Goal: Information Seeking & Learning: Learn about a topic

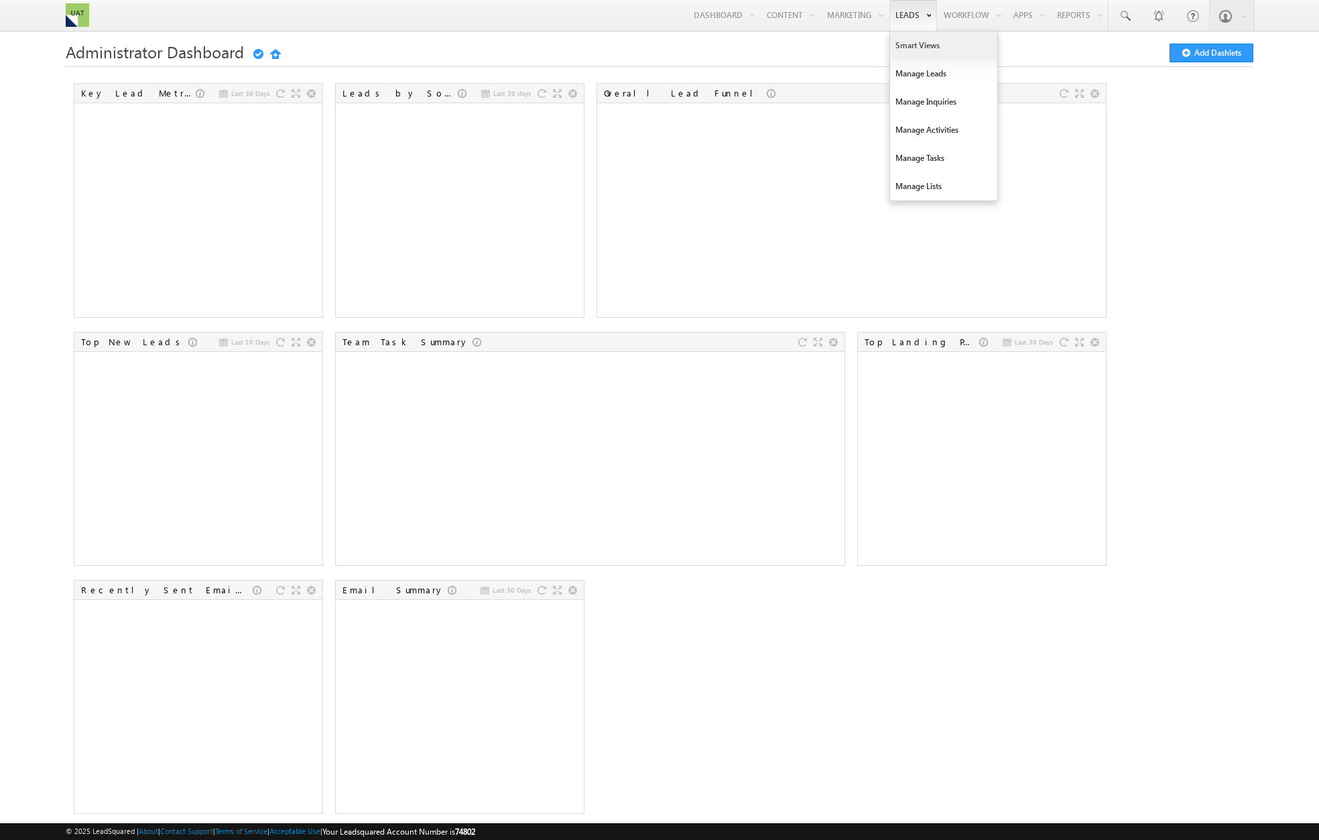
click at [900, 44] on link "Smart Views" at bounding box center [943, 46] width 107 height 28
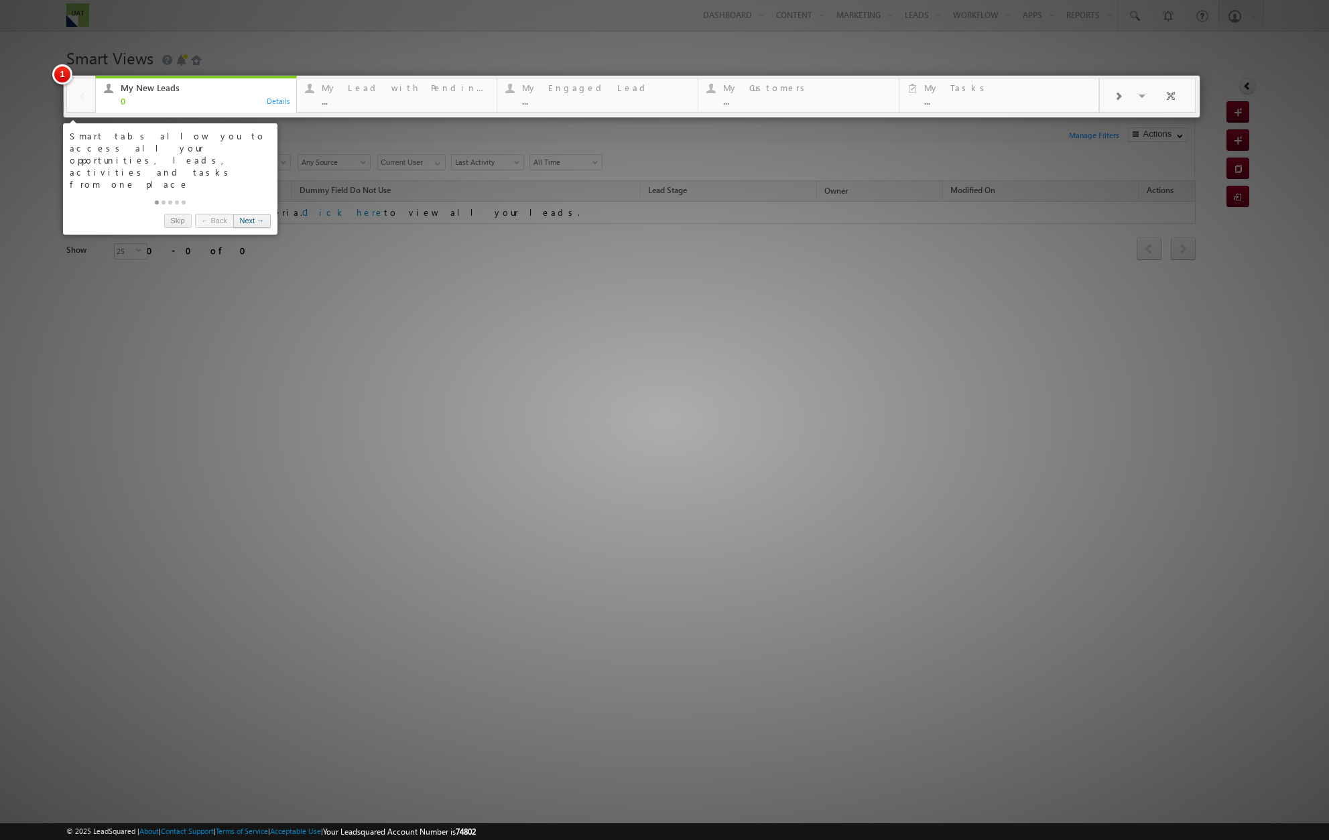
click at [254, 214] on link "Next →" at bounding box center [252, 221] width 38 height 14
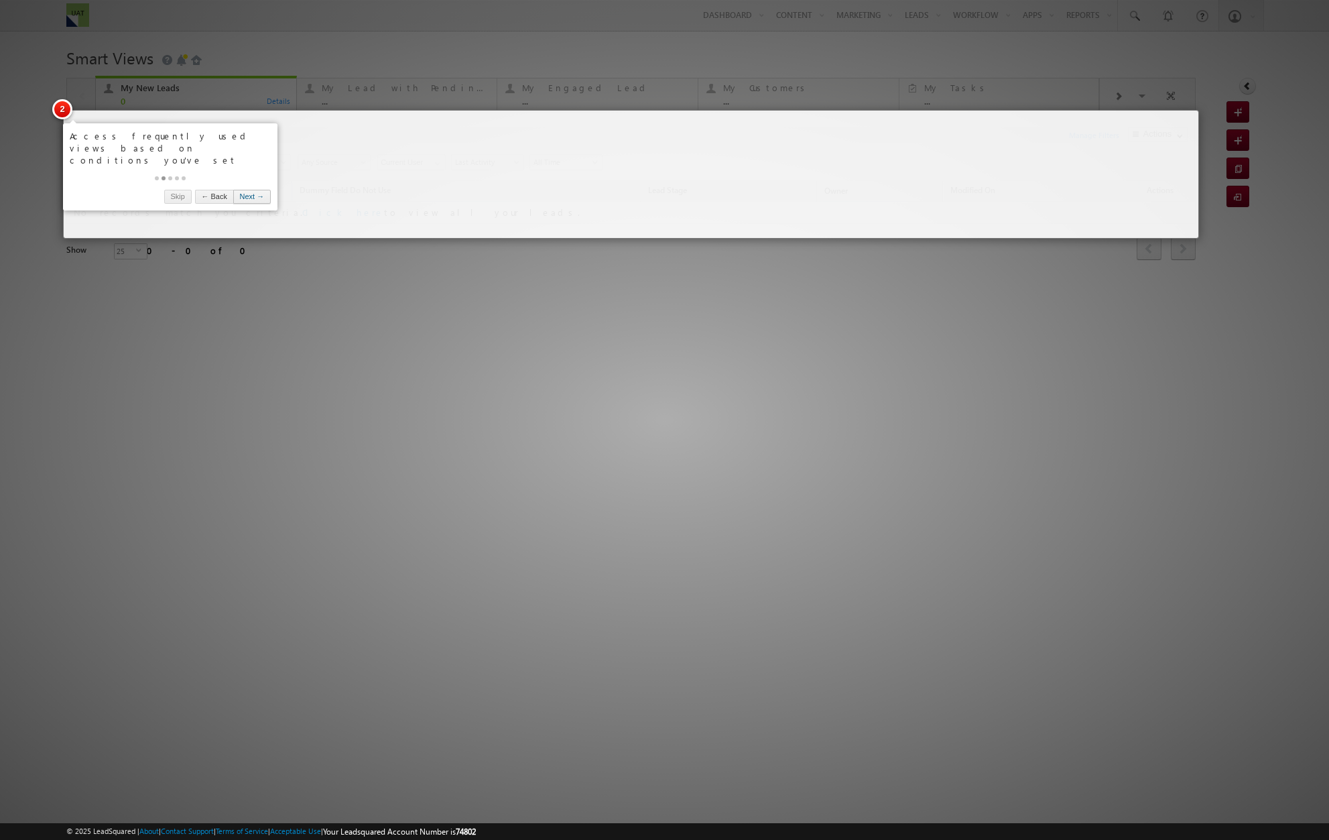
click at [250, 190] on link "Next →" at bounding box center [252, 197] width 38 height 14
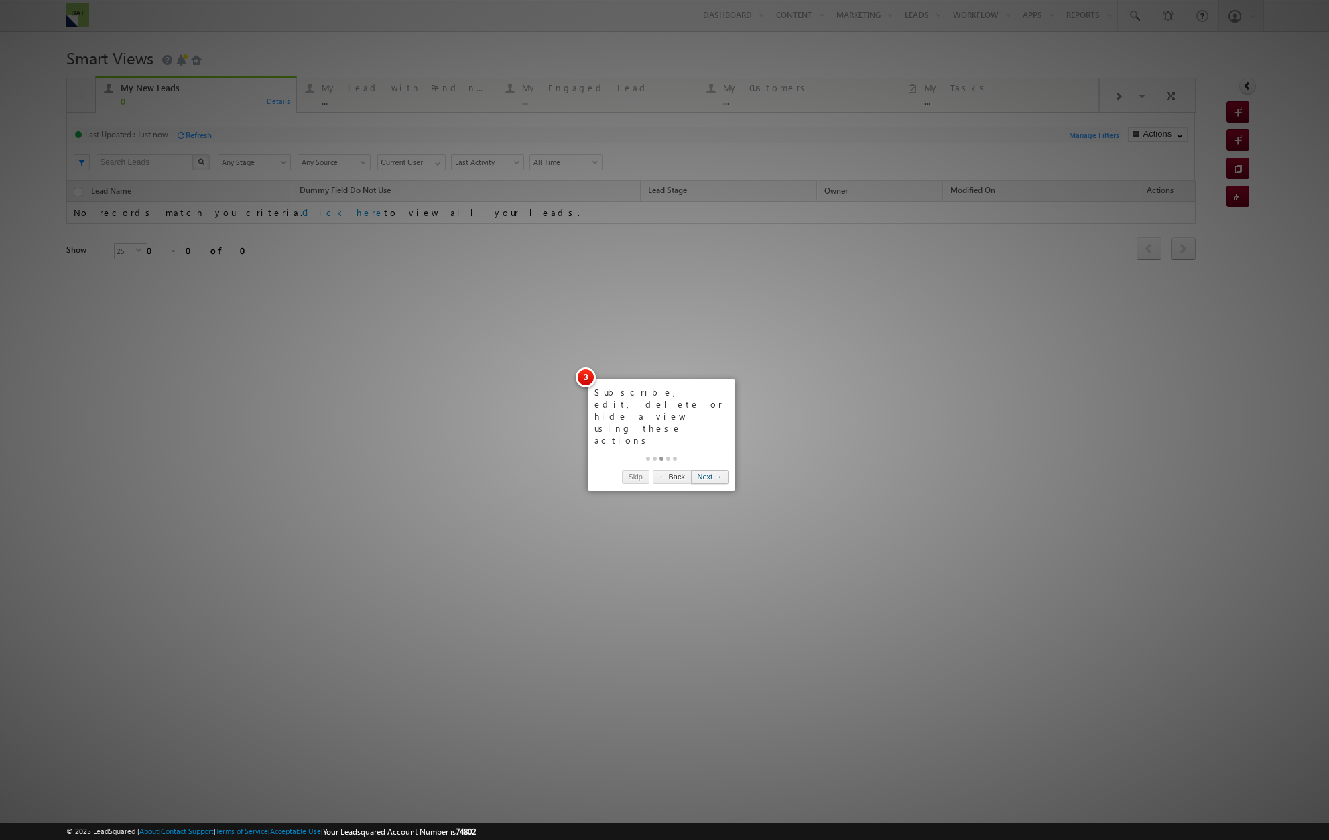
click at [709, 470] on link "Next →" at bounding box center [710, 477] width 38 height 14
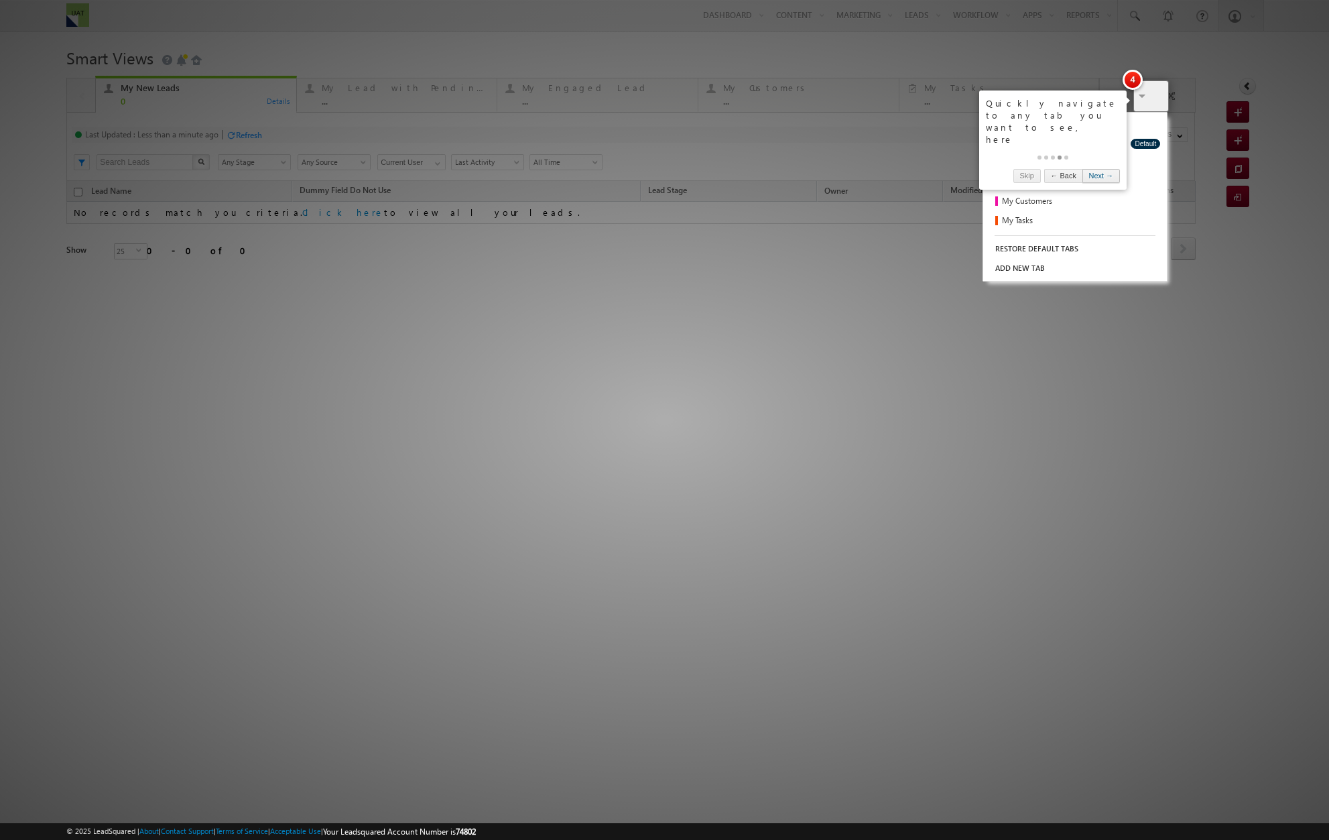
click at [1104, 169] on link "Next →" at bounding box center [1102, 176] width 38 height 14
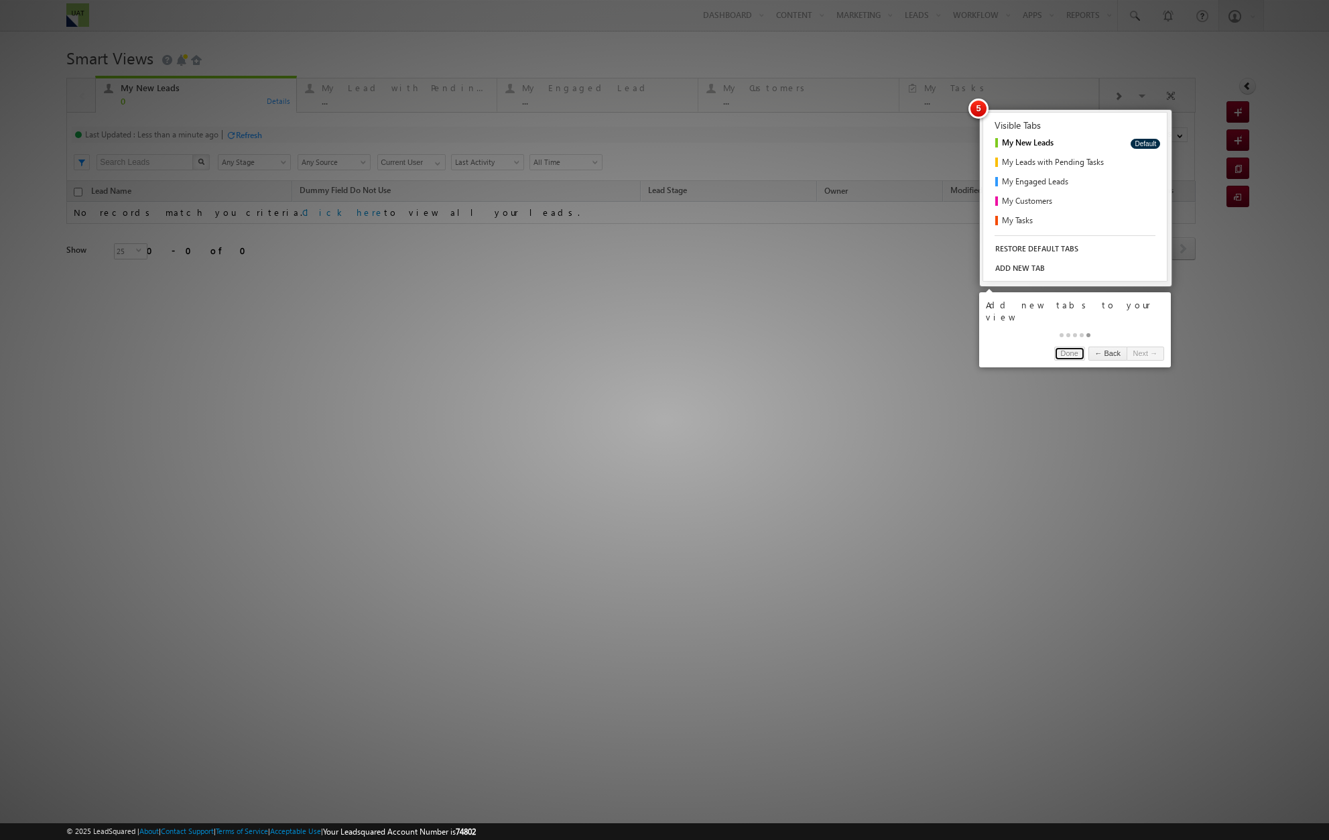
click at [1055, 347] on link "Done" at bounding box center [1070, 354] width 31 height 14
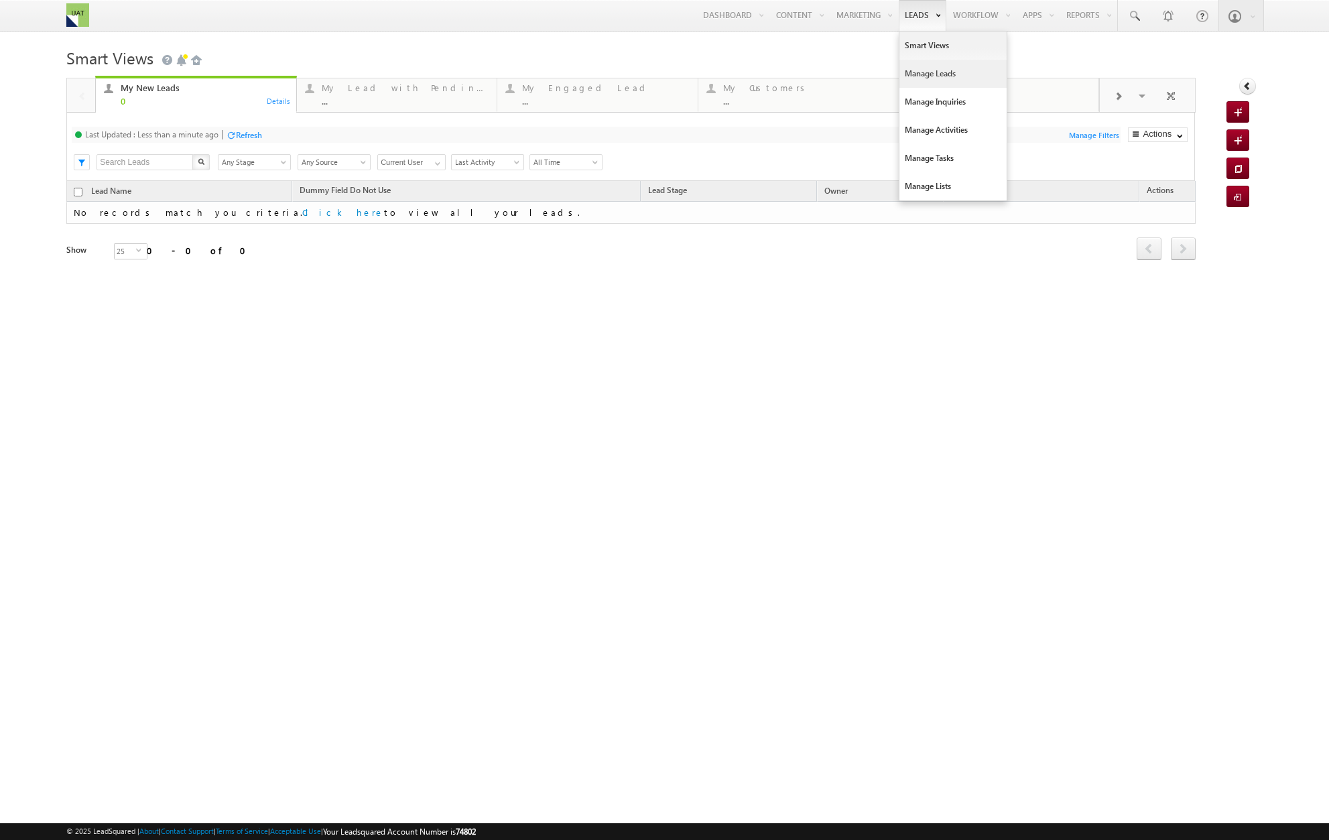
click at [914, 70] on link "Manage Leads" at bounding box center [953, 74] width 107 height 28
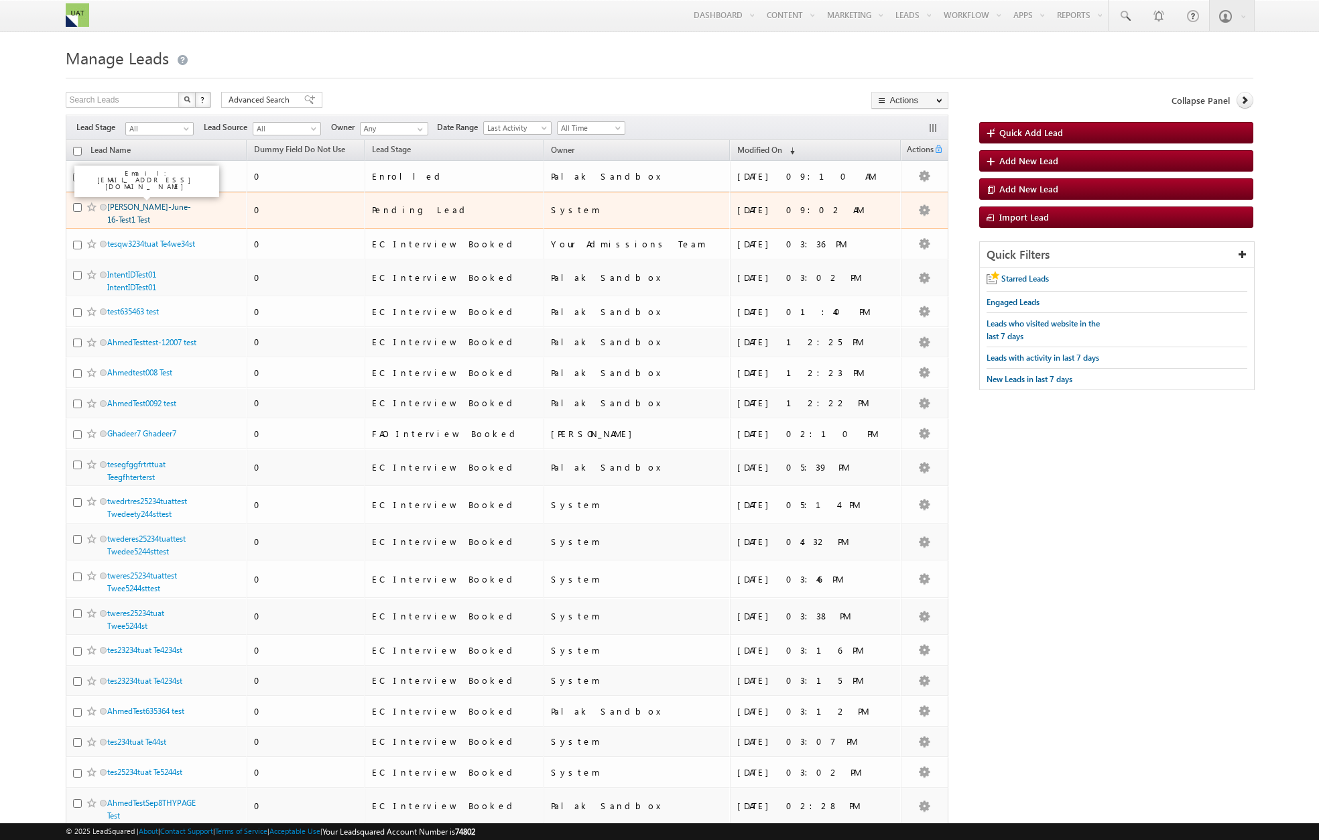
click at [170, 209] on link "[PERSON_NAME]-June-16-Test1 Test" at bounding box center [149, 213] width 84 height 23
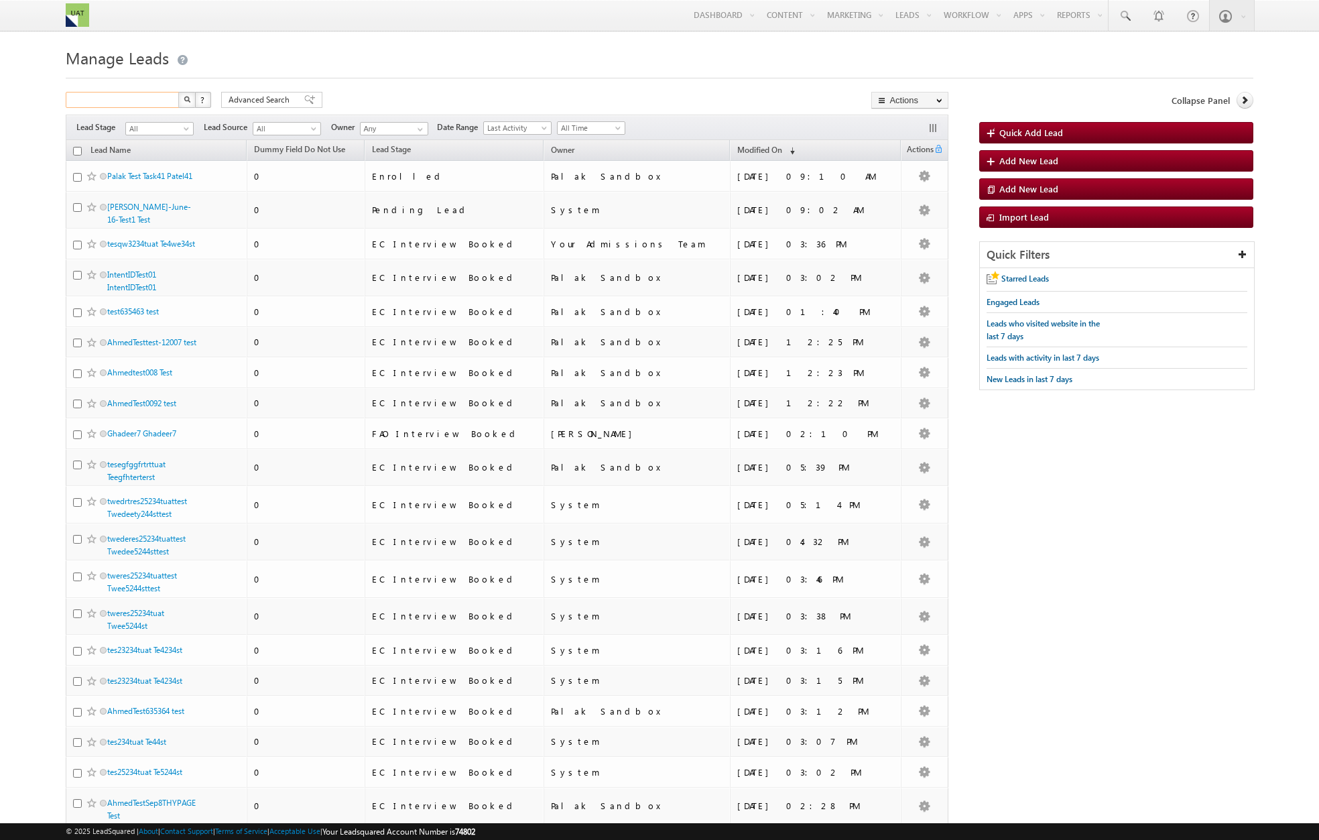
click at [162, 101] on input "text" at bounding box center [123, 100] width 115 height 16
type input "Search Leads"
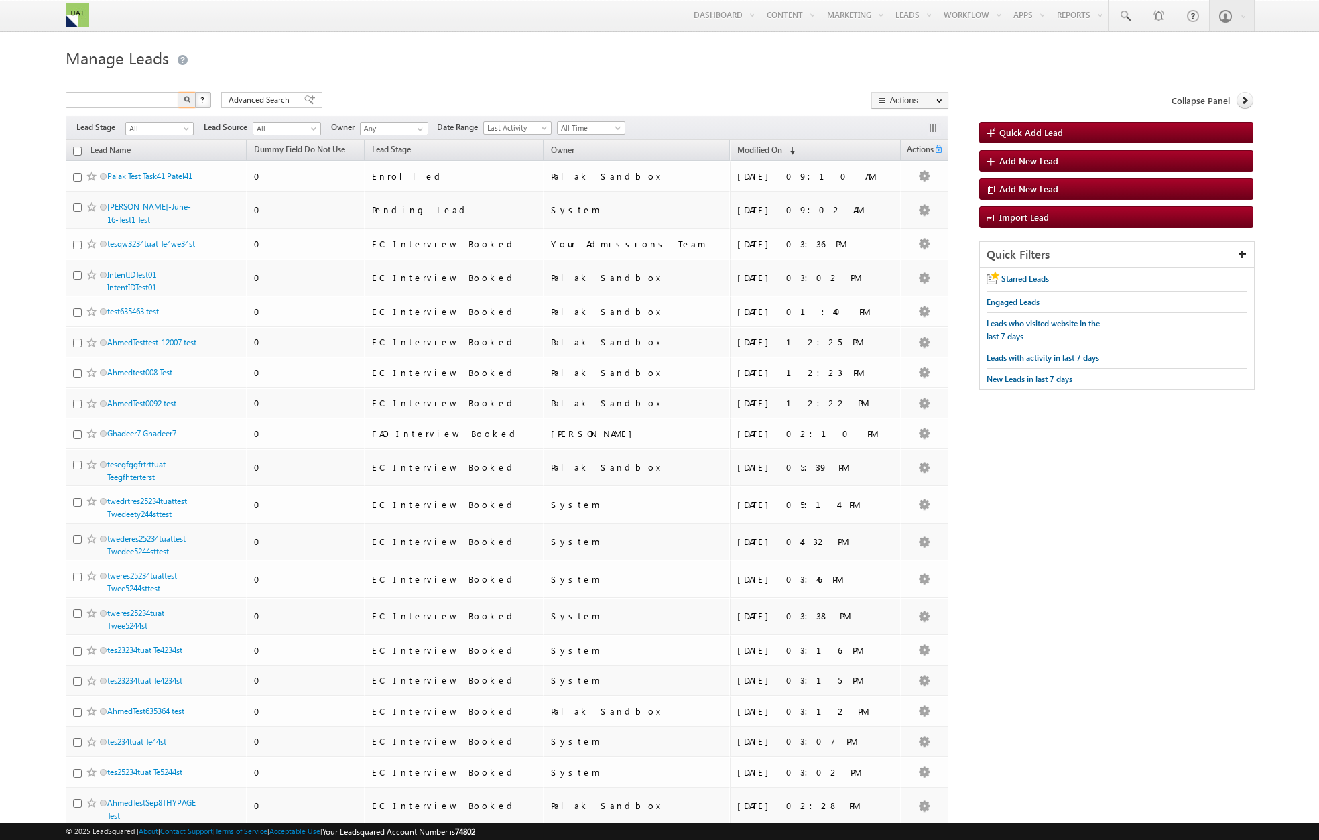
type input "Search Leads"
click at [154, 98] on input "text" at bounding box center [123, 100] width 115 height 16
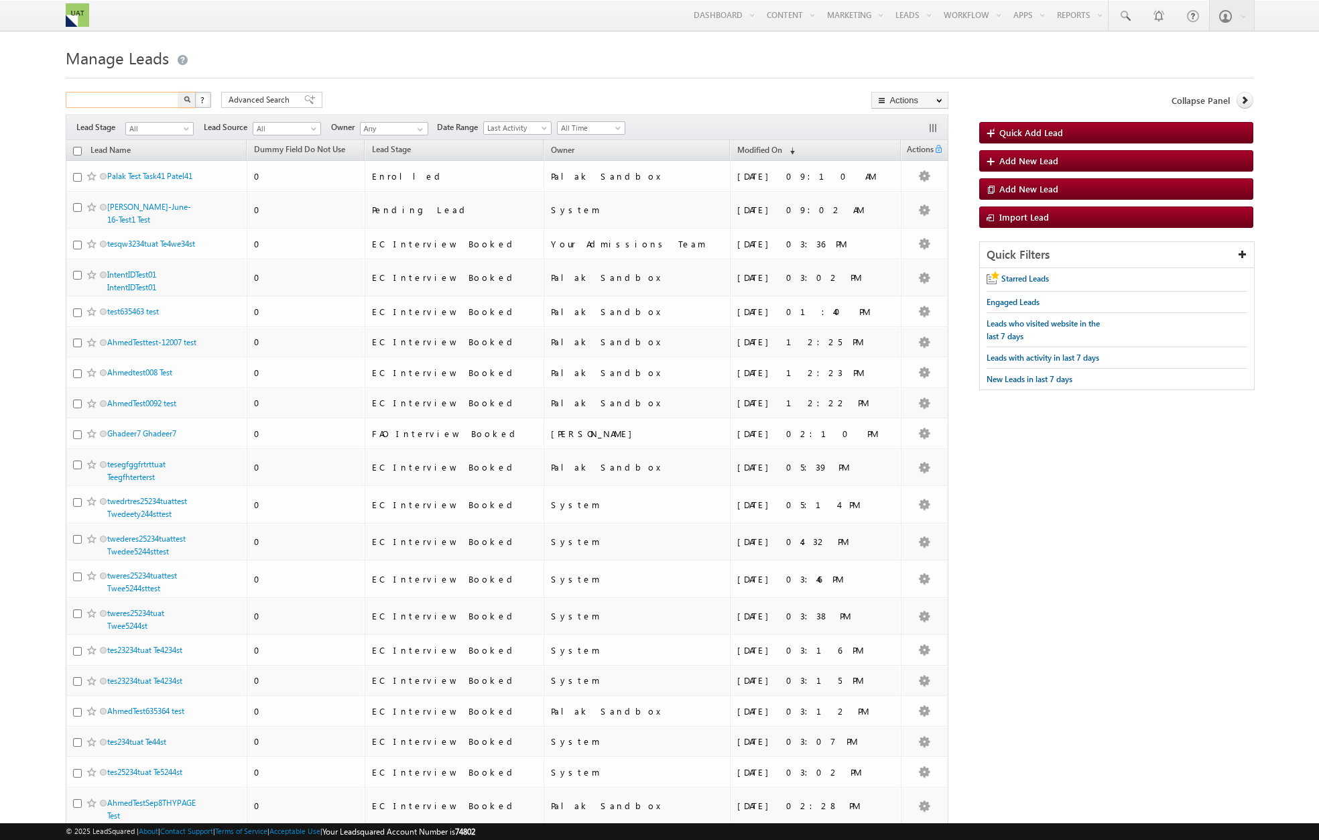
paste input "Bailee Nauss"
type input "Bailee Nauss"
click at [187, 101] on img "button" at bounding box center [187, 99] width 7 height 7
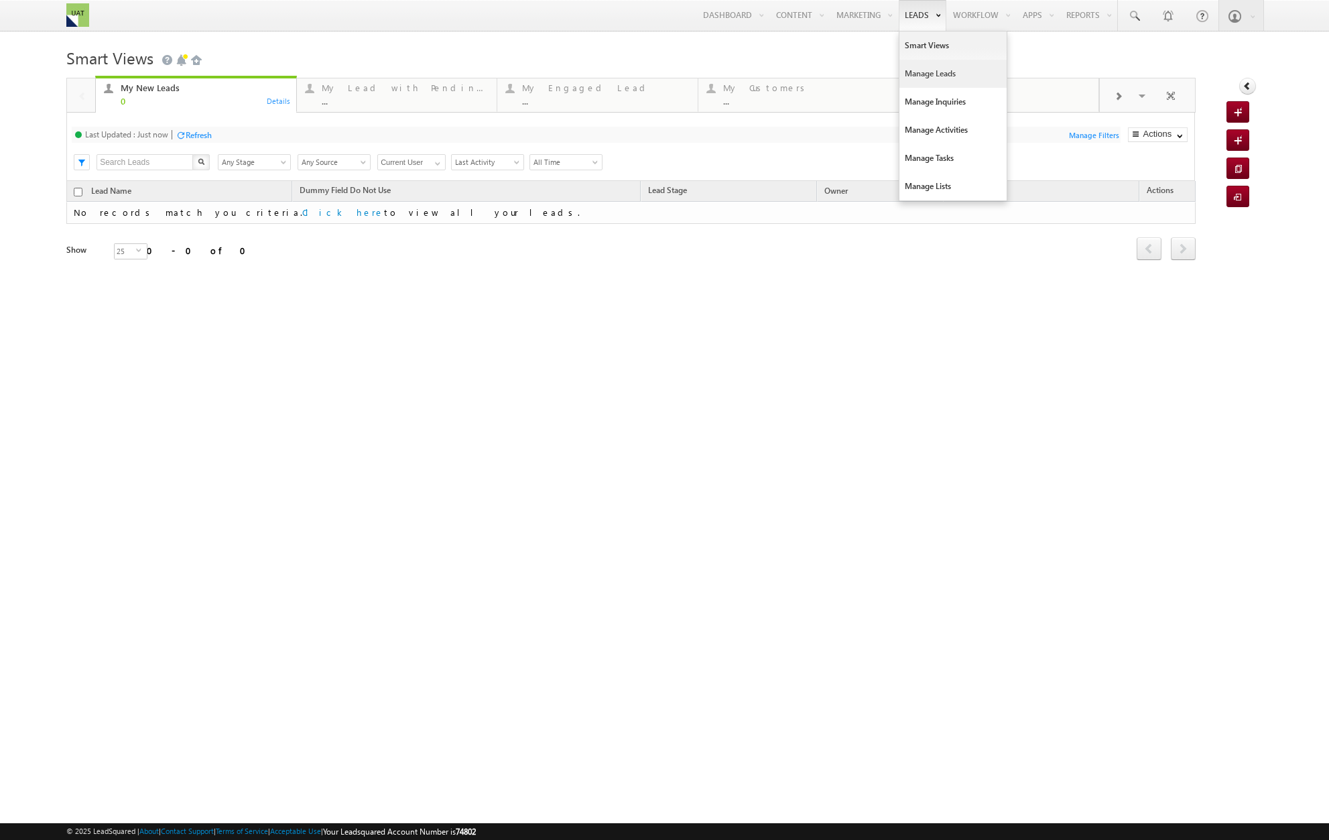
click at [910, 70] on link "Manage Leads" at bounding box center [953, 74] width 107 height 28
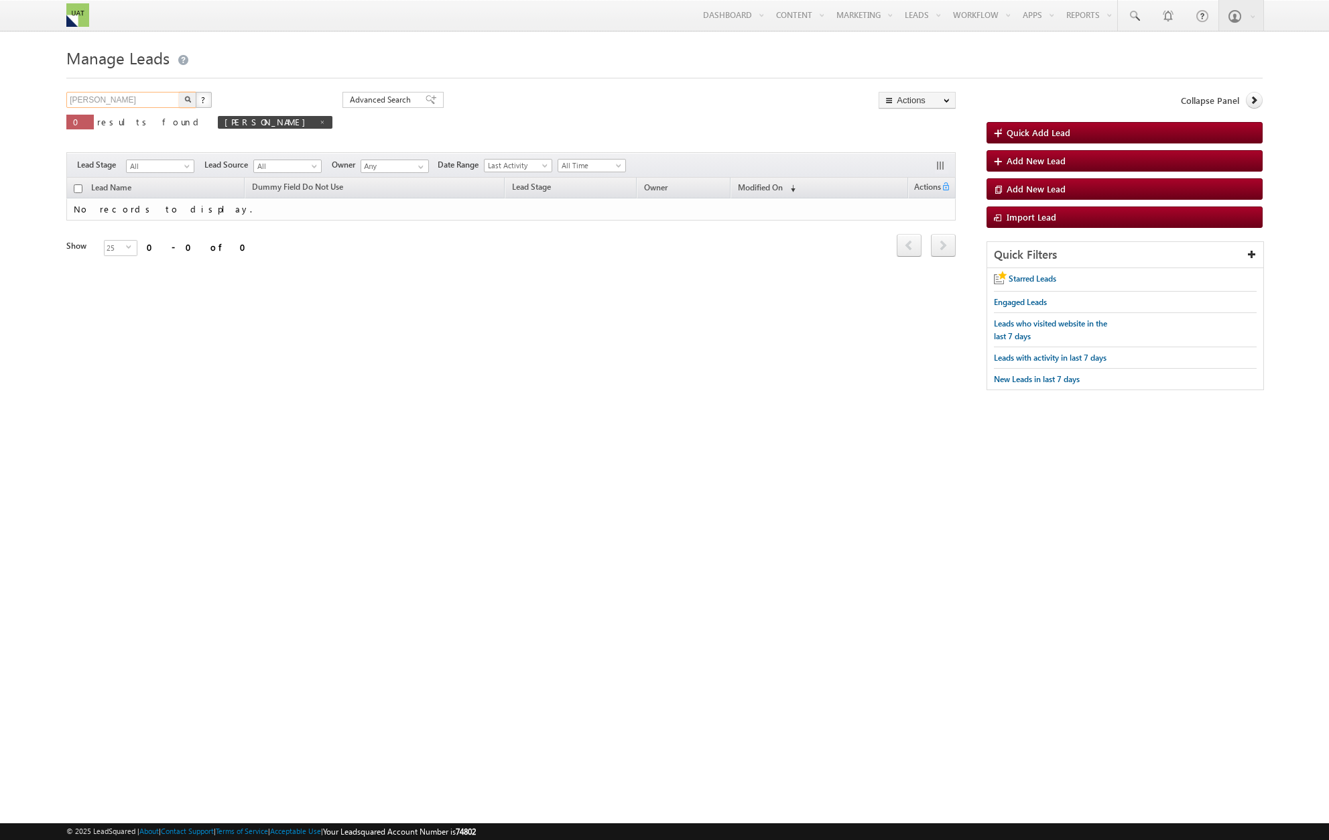
drag, startPoint x: 162, startPoint y: 101, endPoint x: 47, endPoint y: 102, distance: 115.3
click at [47, 102] on body "Menu [PERSON_NAME] [PERSON_NAME] tman+ 1@tri [DOMAIN_NAME] m" at bounding box center [664, 202] width 1329 height 404
type input "Search Leads"
click at [149, 293] on div "Tags × Select at-least one lead to tag... × Close Lead Name Dummy Field Do Not …" at bounding box center [511, 236] width 890 height 117
click at [187, 98] on img "button" at bounding box center [187, 99] width 7 height 7
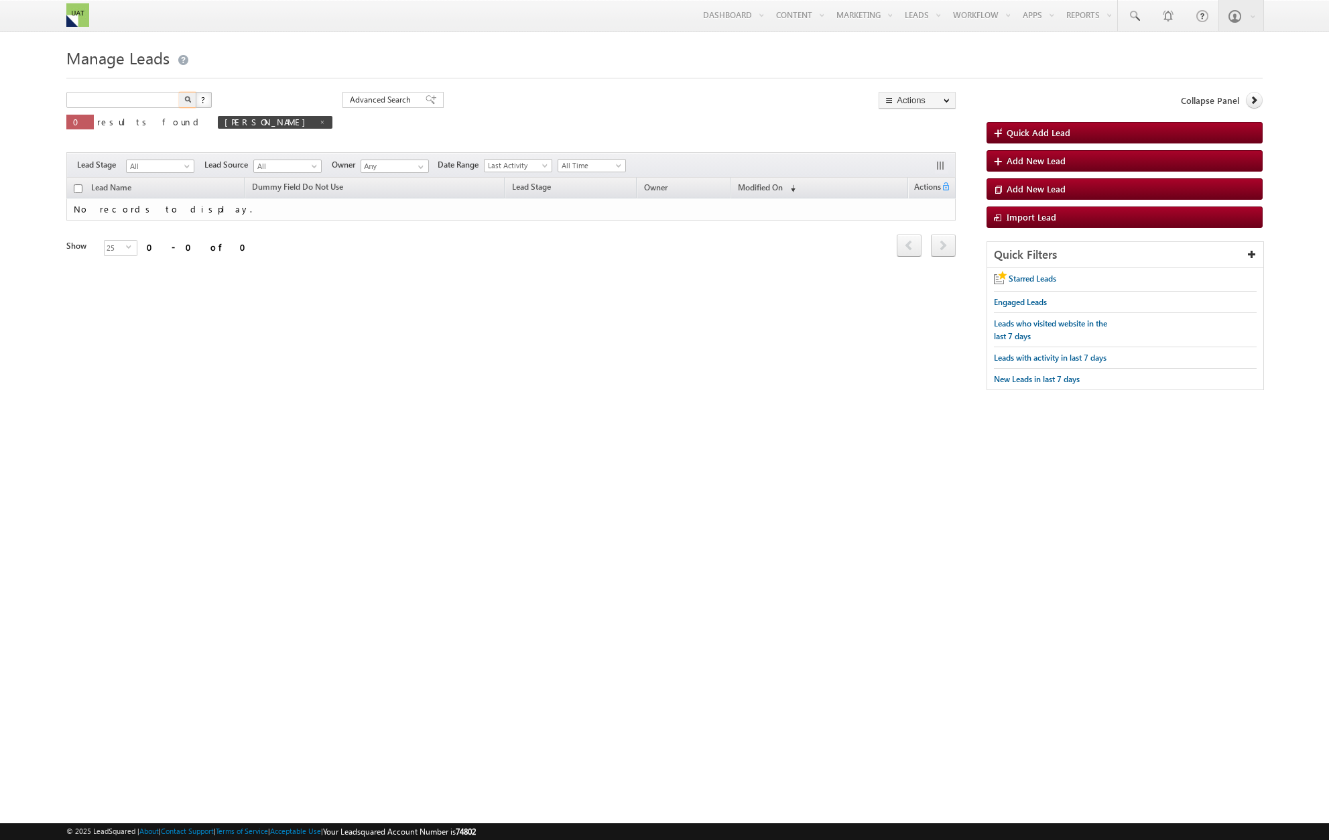
type input "Search Leads"
click at [366, 128] on div "Search Leads X ? 0 results found Bailee Nauss Advanced Search Advanced Search A…" at bounding box center [511, 120] width 890 height 57
click at [910, 74] on link "Manage Leads" at bounding box center [953, 74] width 107 height 28
click at [382, 380] on div "[PERSON_NAME] X ? 0 results found Bailee [PERSON_NAME] Advanced Search Advanced…" at bounding box center [664, 248] width 1197 height 312
click at [77, 127] on span "0" at bounding box center [80, 121] width 14 height 11
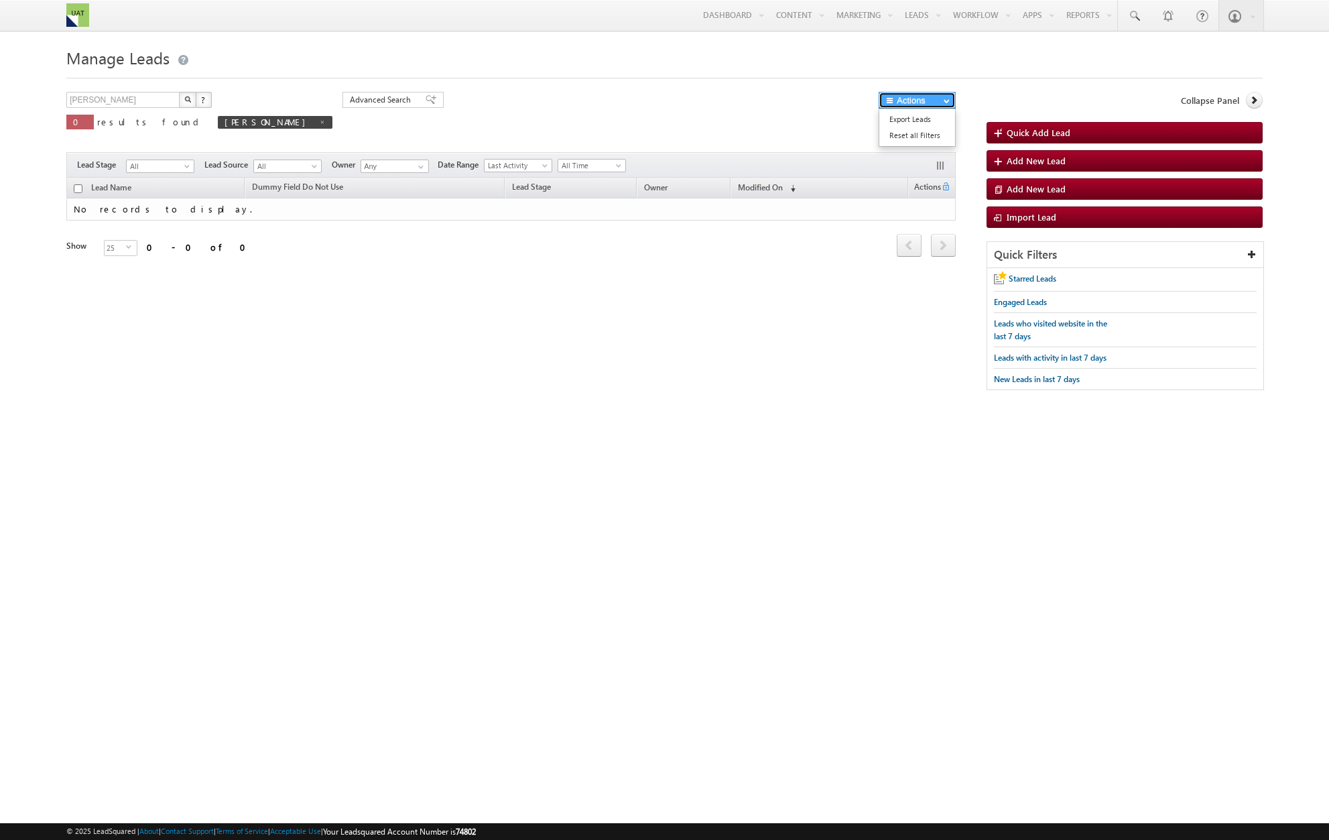
click at [947, 103] on span "button" at bounding box center [947, 100] width 6 height 5
click at [927, 137] on link "Reset all Filters" at bounding box center [918, 135] width 76 height 16
type input "Search Leads"
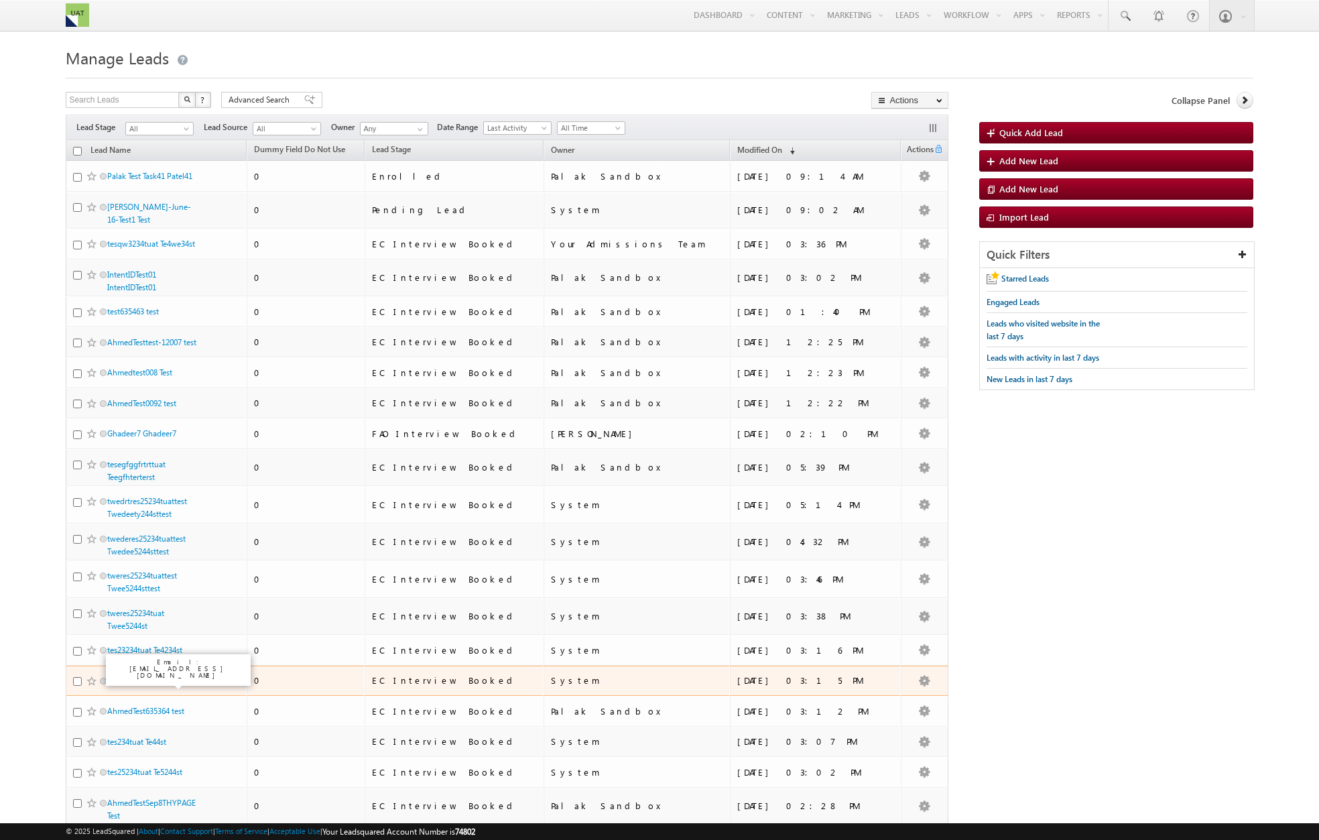
click at [164, 685] on link "tes23234tuat Te4234st" at bounding box center [144, 681] width 75 height 10
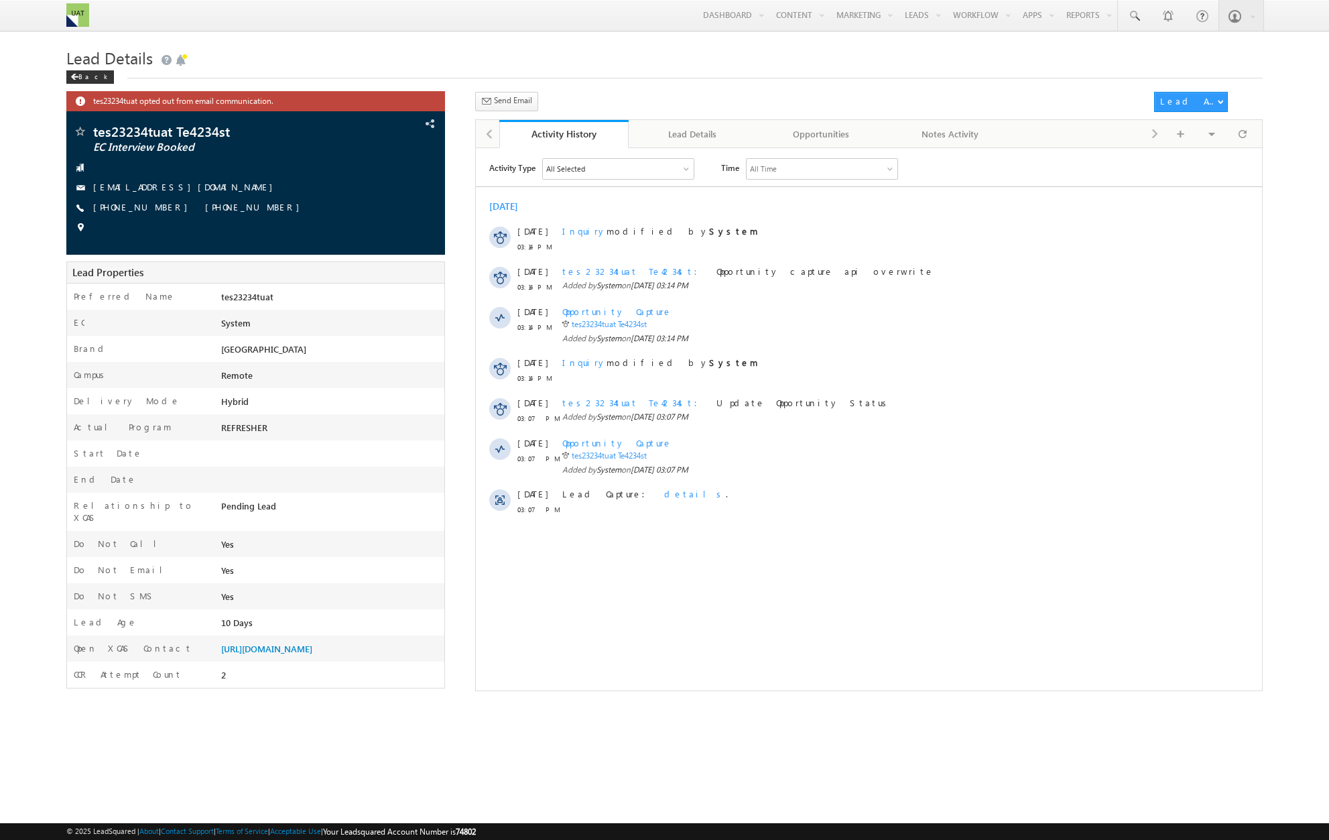
drag, startPoint x: 605, startPoint y: 335, endPoint x: 682, endPoint y: 599, distance: 275.8
click at [680, 532] on html "Activity Type All Selected Select All Sales Activities 1 Sales Activity Opportu…" at bounding box center [869, 339] width 786 height 384
drag, startPoint x: 91, startPoint y: 188, endPoint x: 161, endPoint y: 196, distance: 70.2
click at [161, 196] on div "tes23234tuat Te4234st EC Interview Booked [EMAIL_ADDRESS][DOMAIN_NAME] [PHONE_N…" at bounding box center [255, 183] width 365 height 117
copy div "[EMAIL_ADDRESS][DOMAIN_NAME]"
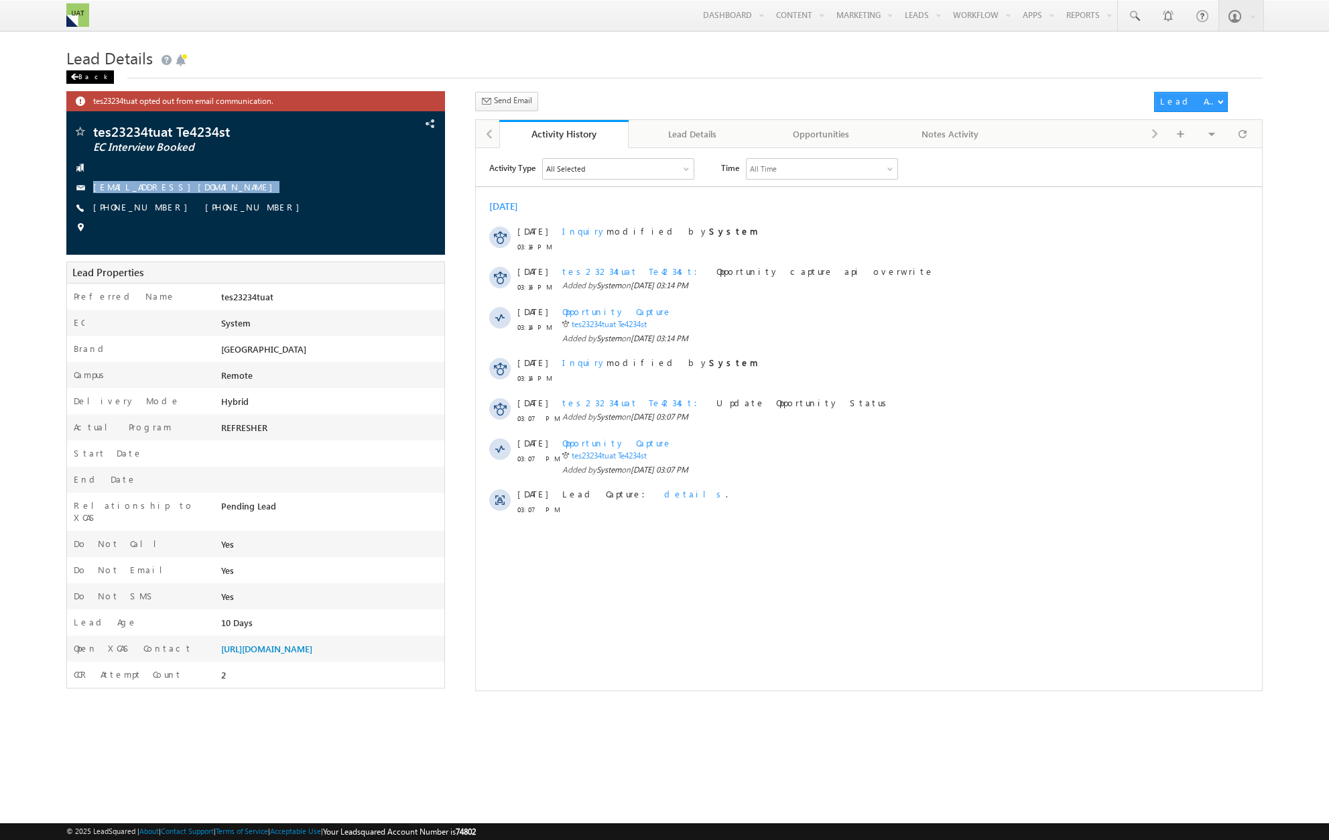
click at [82, 76] on div "Back" at bounding box center [90, 76] width 48 height 13
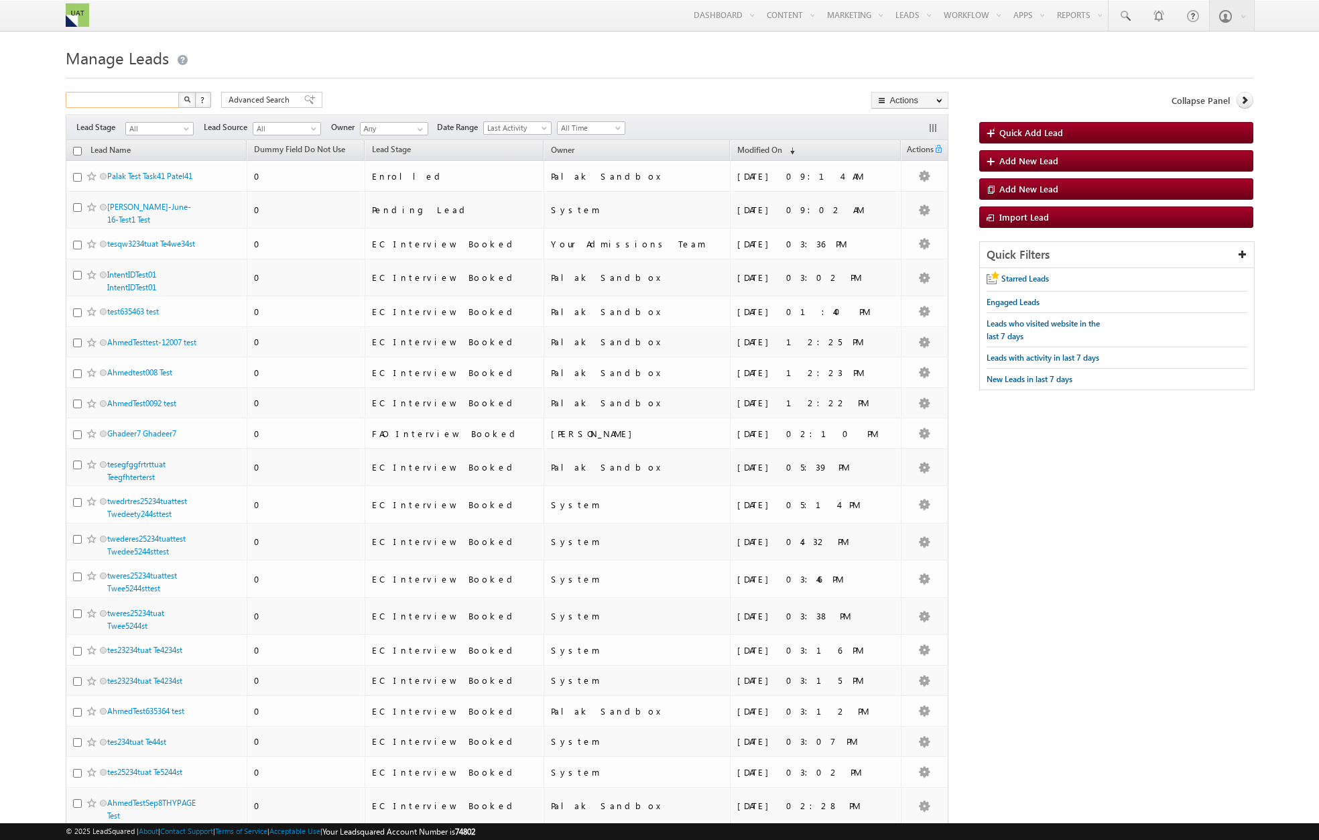
click at [152, 97] on input "text" at bounding box center [123, 100] width 115 height 16
paste input "[PERSON_NAME]"
type input "[PERSON_NAME]"
click at [182, 102] on button "button" at bounding box center [186, 100] width 17 height 16
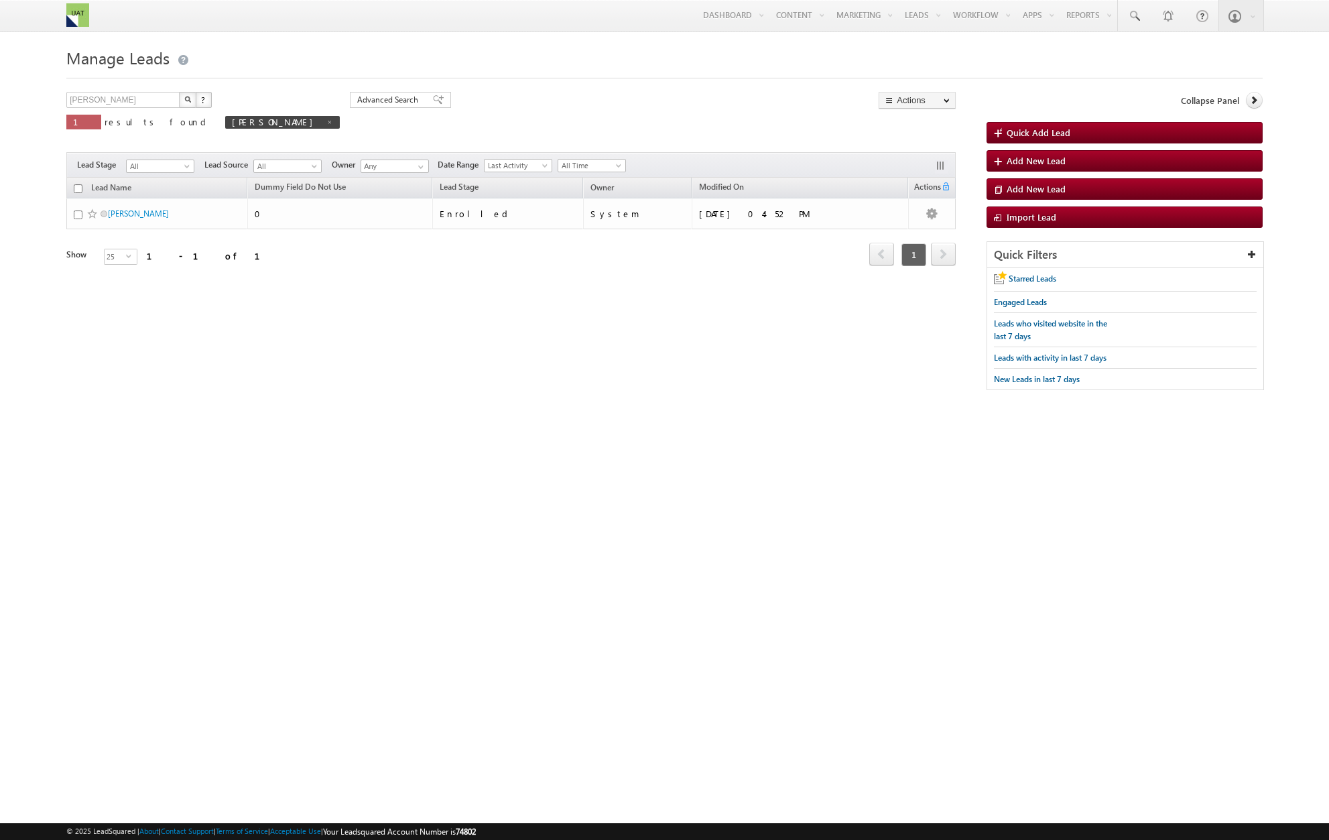
click at [516, 376] on div "JohnDoe Smith X ? 1 results found JohnDoe Smith Advanced Search Advanced Search…" at bounding box center [664, 248] width 1197 height 312
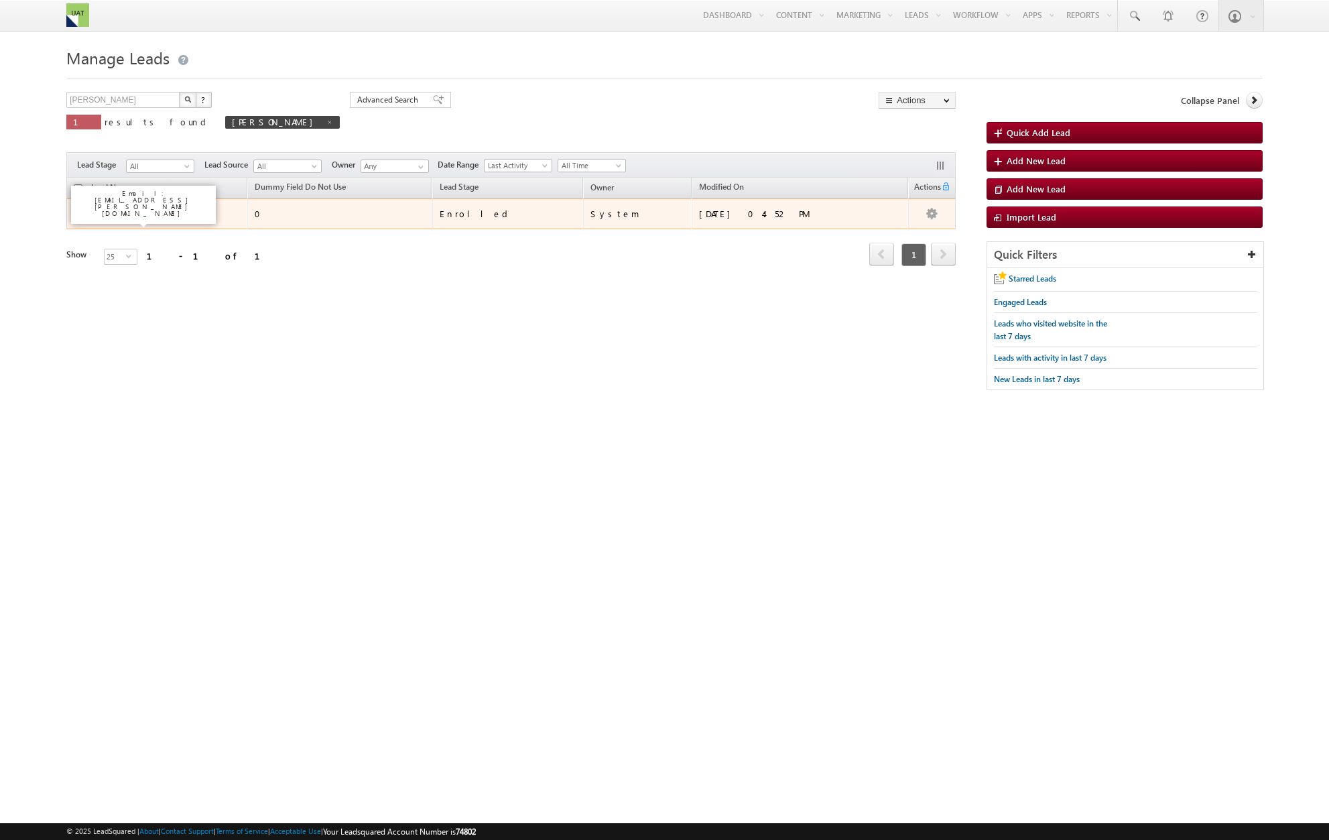
click at [136, 219] on link "[PERSON_NAME]" at bounding box center [138, 214] width 61 height 10
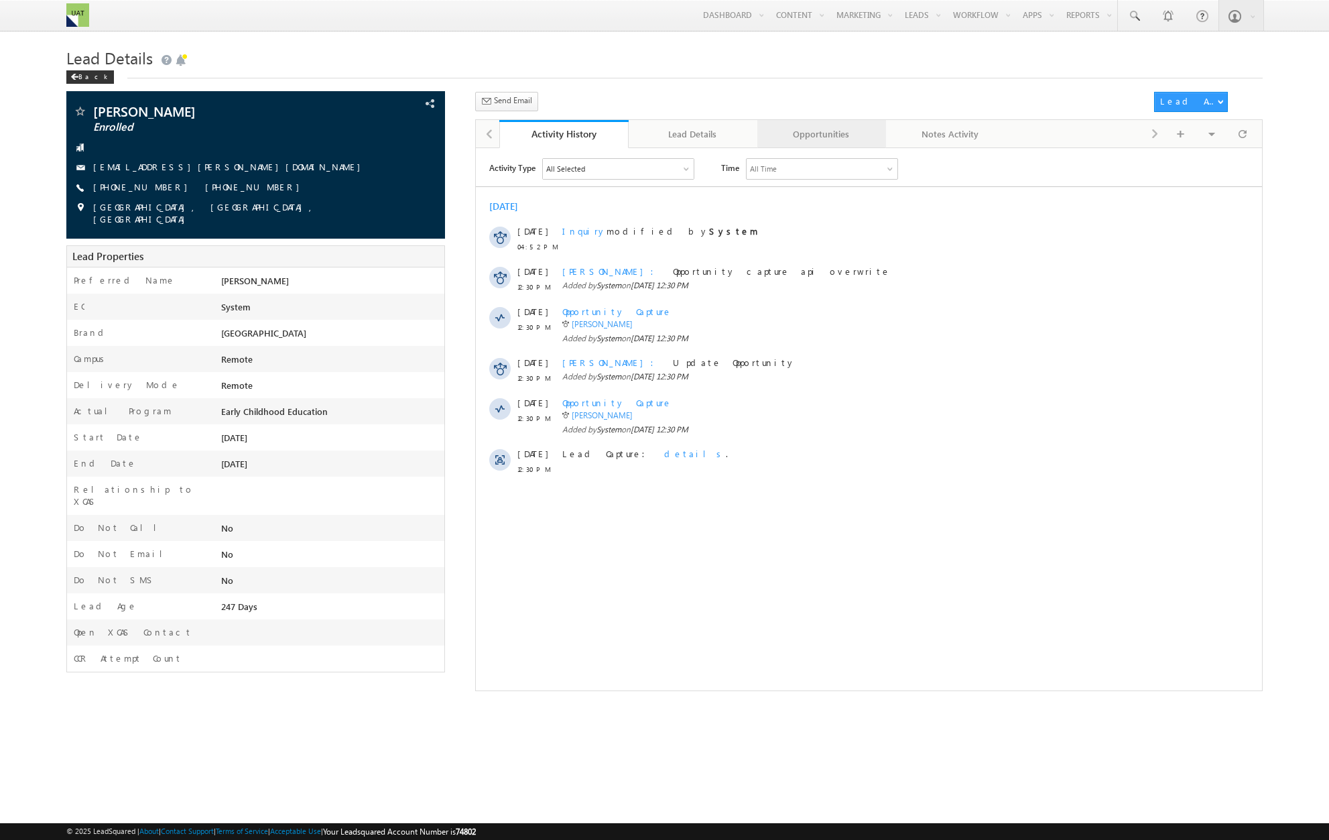
click at [823, 138] on div "Opportunities" at bounding box center [821, 134] width 106 height 16
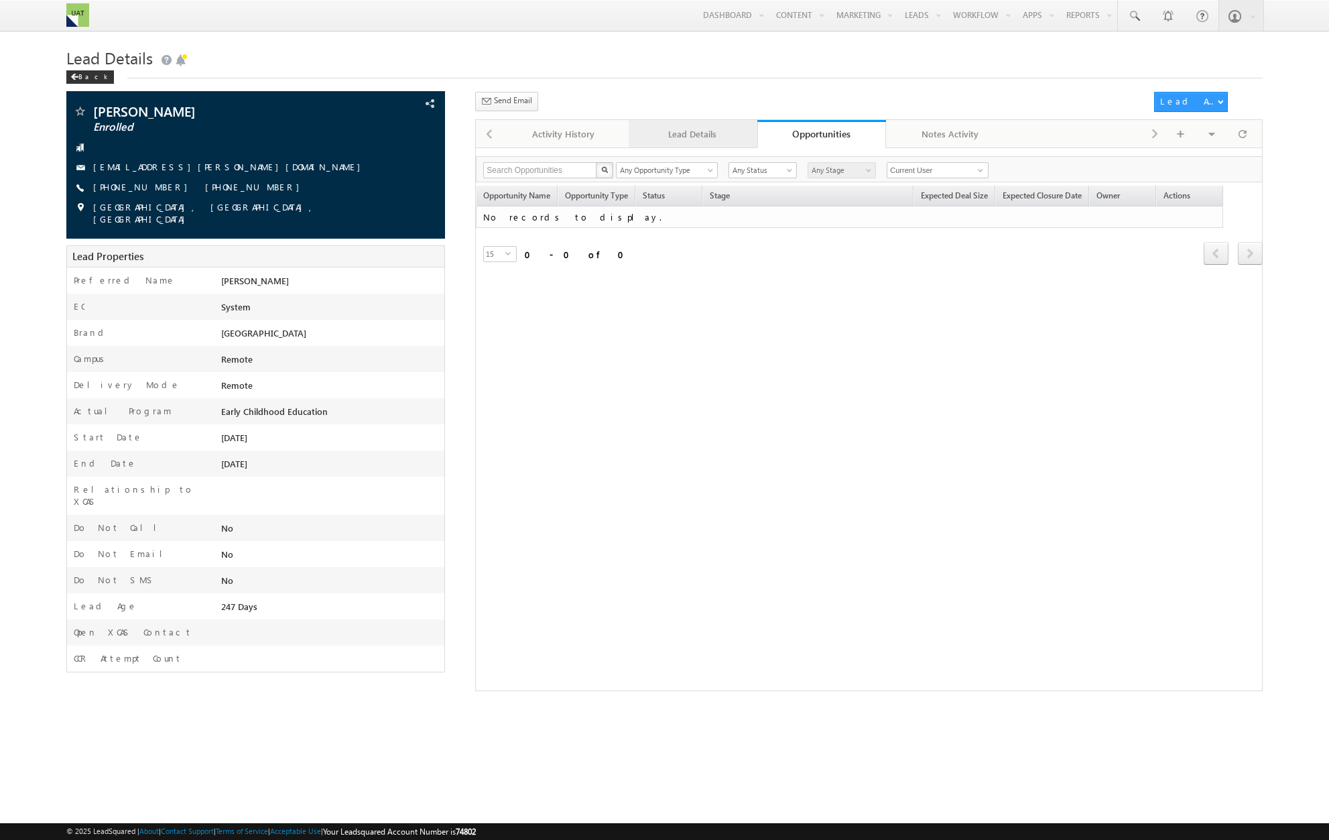
click at [693, 140] on div "Lead Details" at bounding box center [693, 134] width 106 height 16
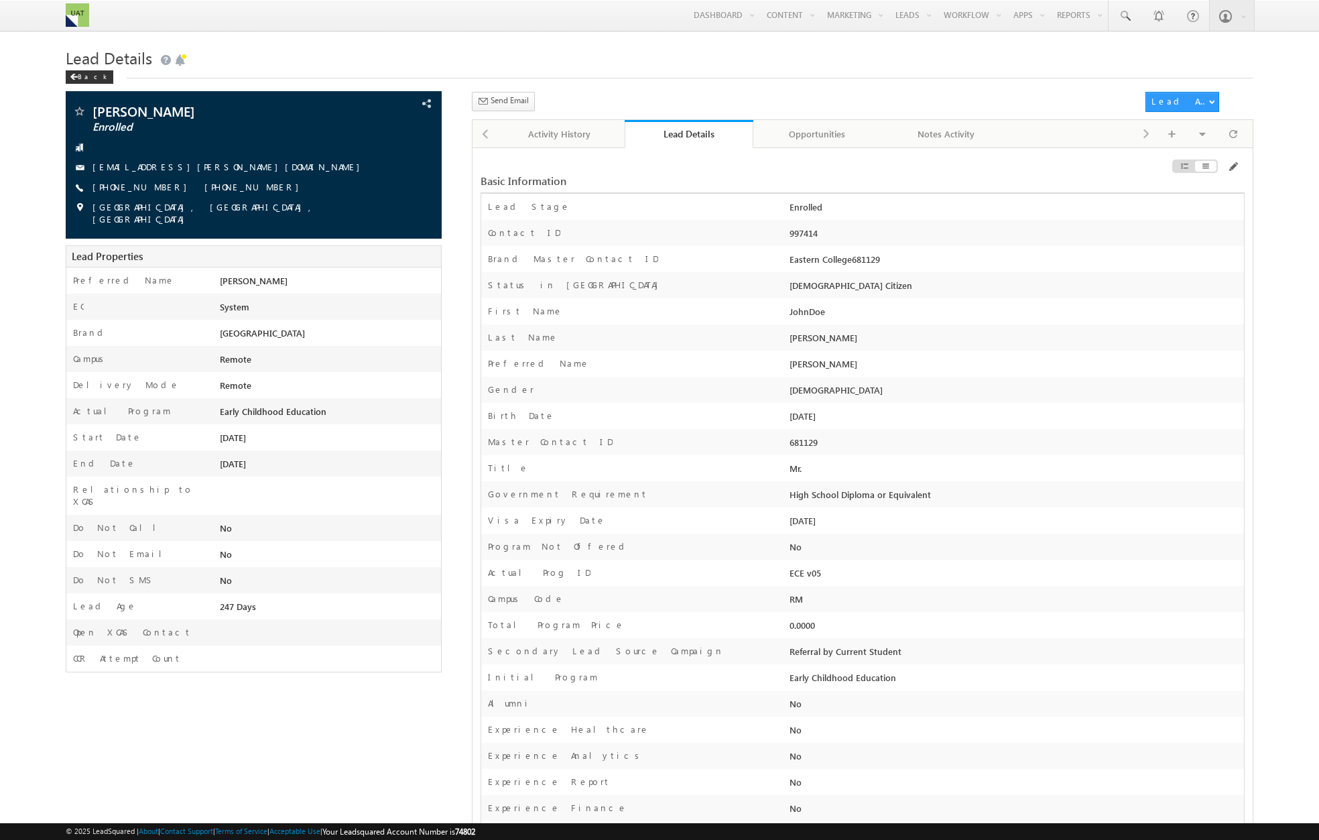
click at [808, 239] on div "997414" at bounding box center [1015, 236] width 458 height 19
copy div "997414"
click at [844, 242] on div "997414" at bounding box center [1015, 236] width 458 height 19
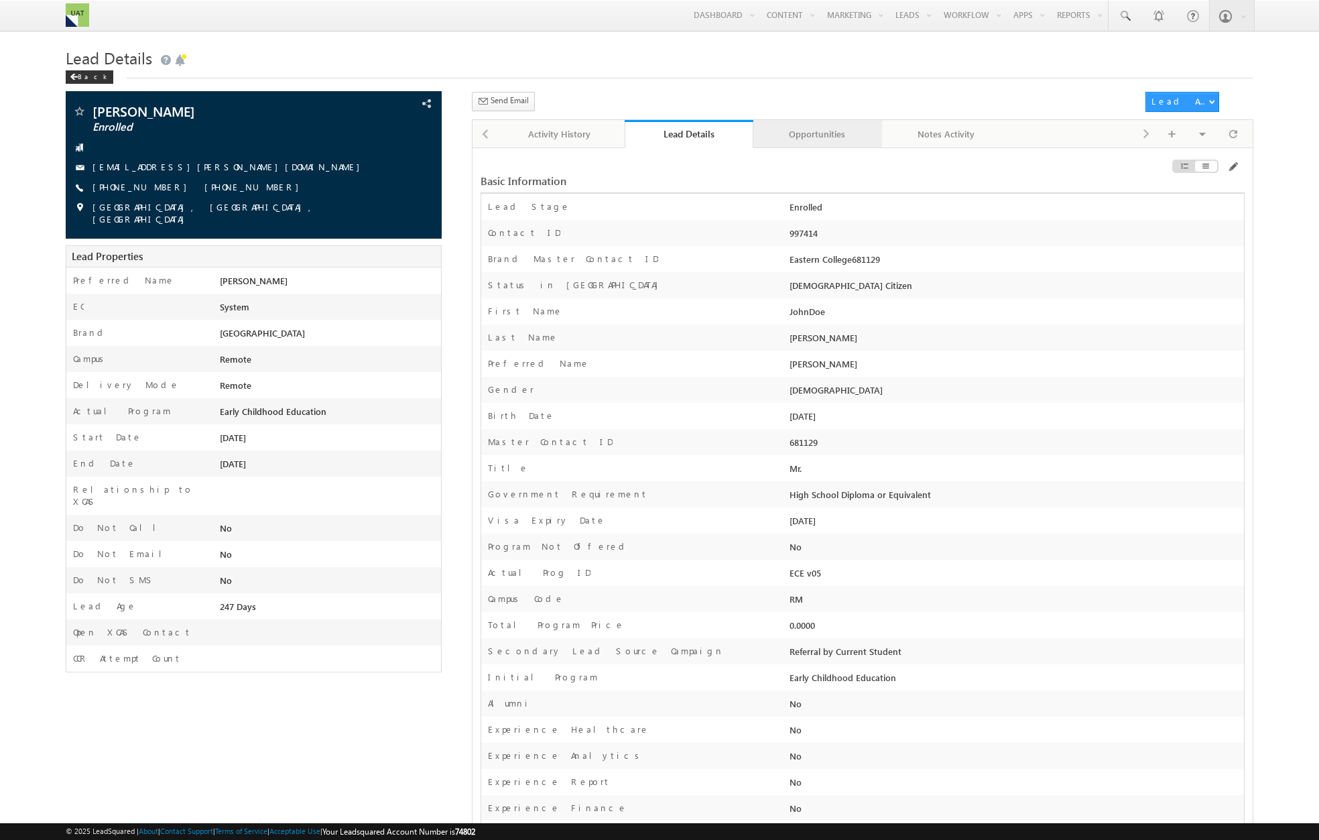
click at [813, 139] on div "Opportunities" at bounding box center [817, 134] width 106 height 16
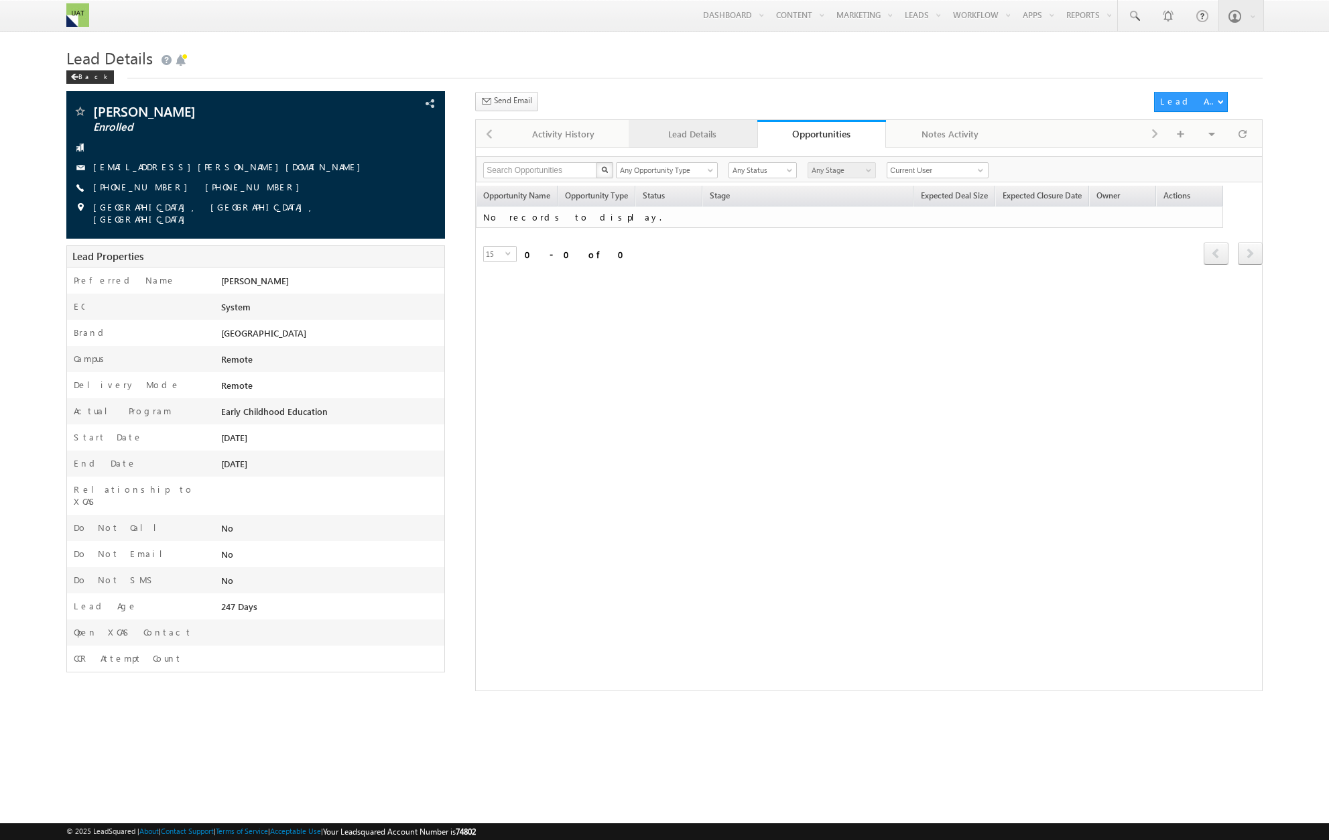
click at [690, 132] on div "Lead Details" at bounding box center [693, 134] width 106 height 16
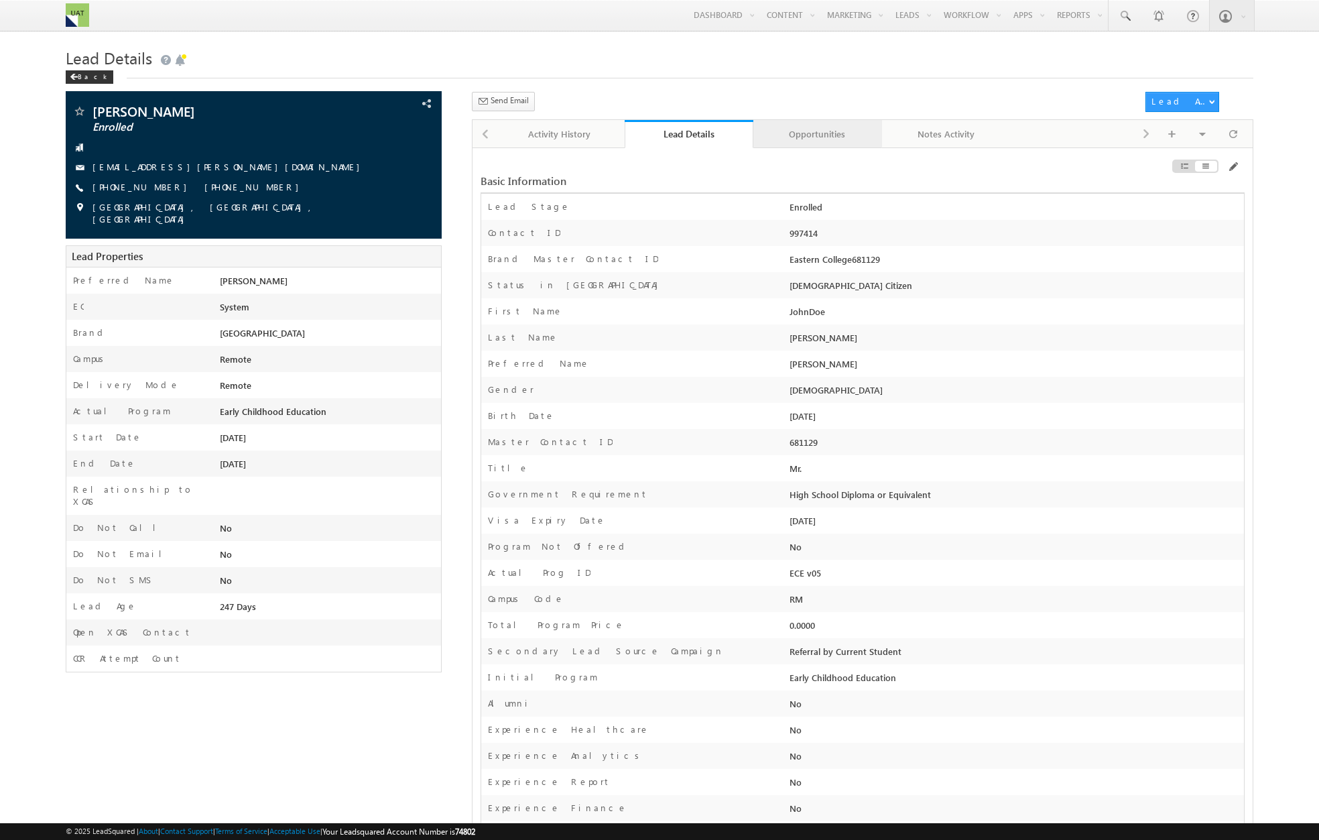
click at [814, 142] on div "Opportunities" at bounding box center [817, 134] width 106 height 16
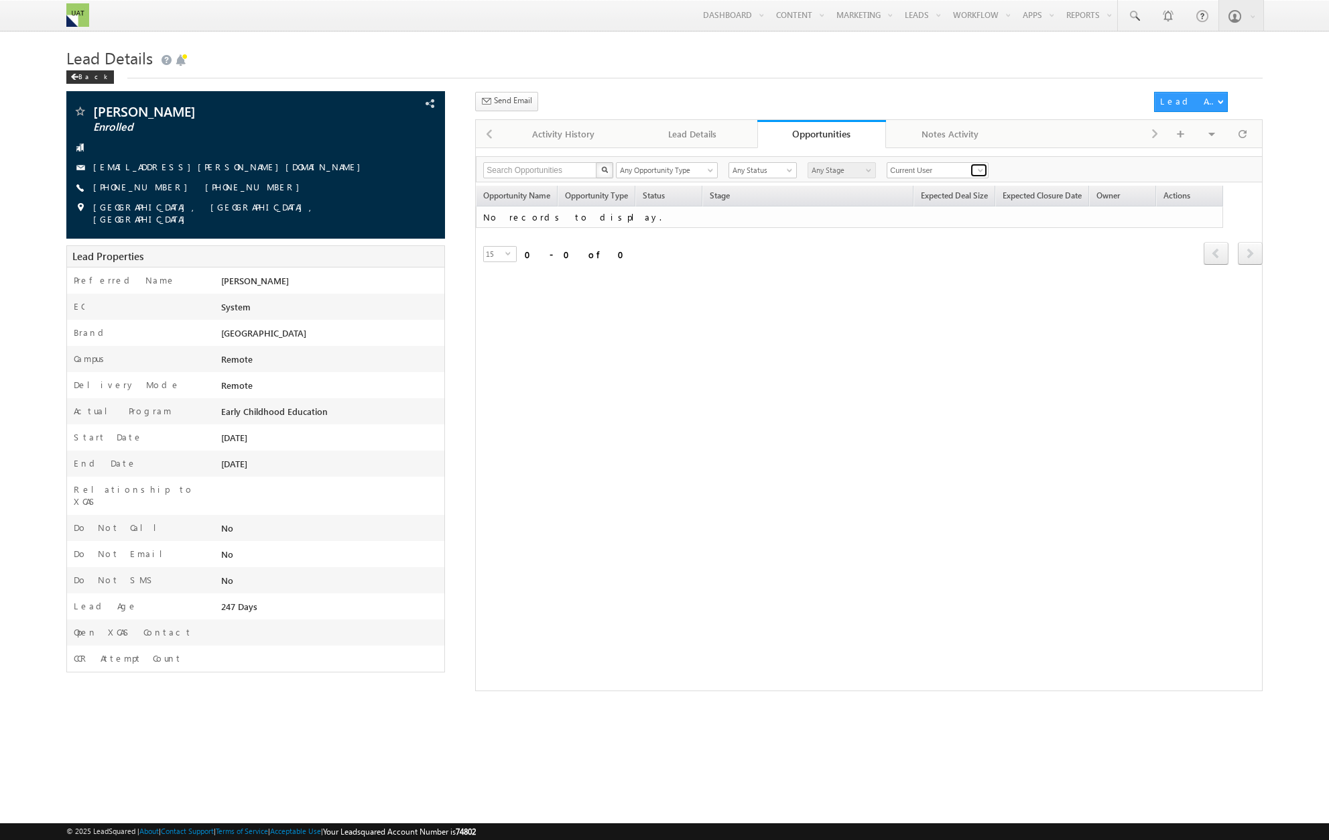
click at [975, 172] on span at bounding box center [980, 170] width 11 height 11
click at [893, 186] on link "Any Owner" at bounding box center [965, 185] width 156 height 15
type input "Any Owner"
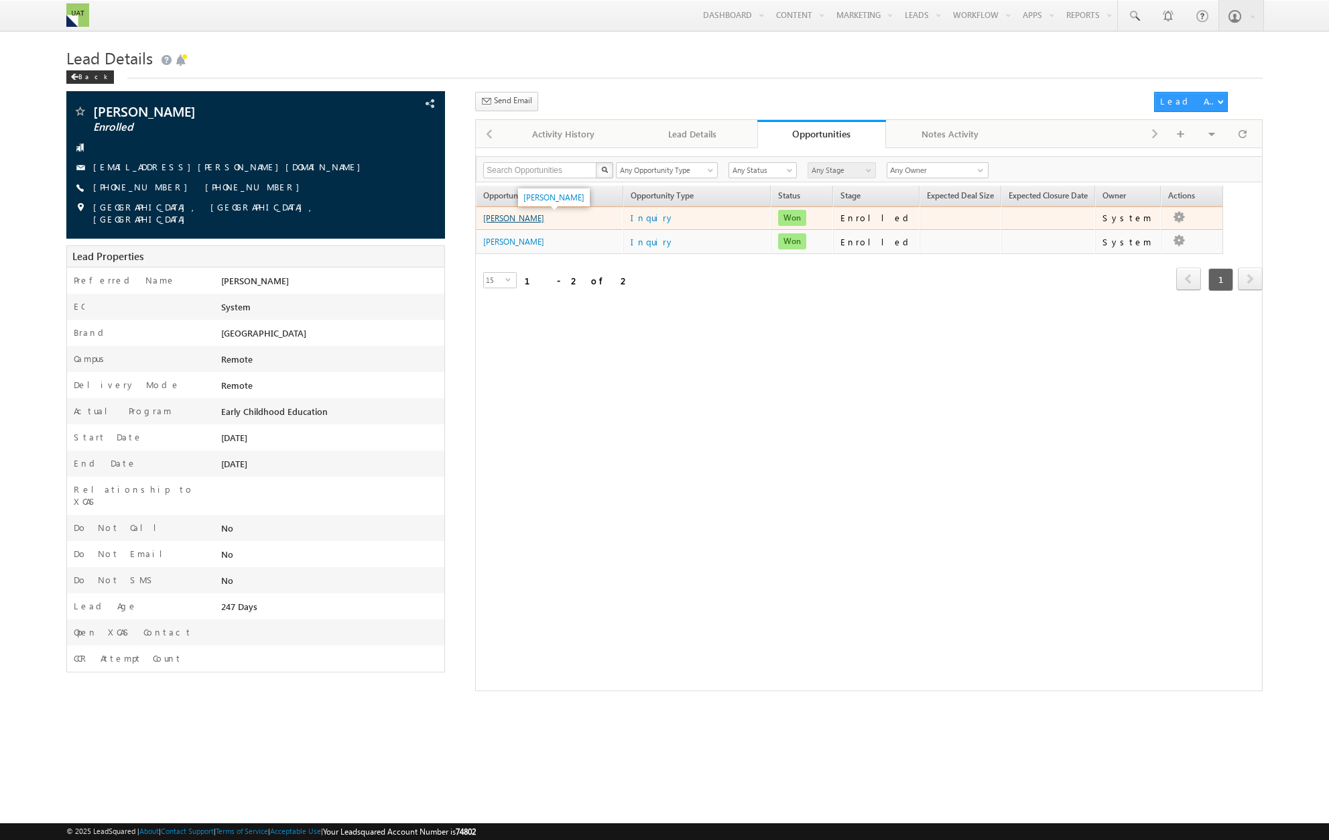
click at [518, 221] on link "[PERSON_NAME]" at bounding box center [513, 218] width 61 height 10
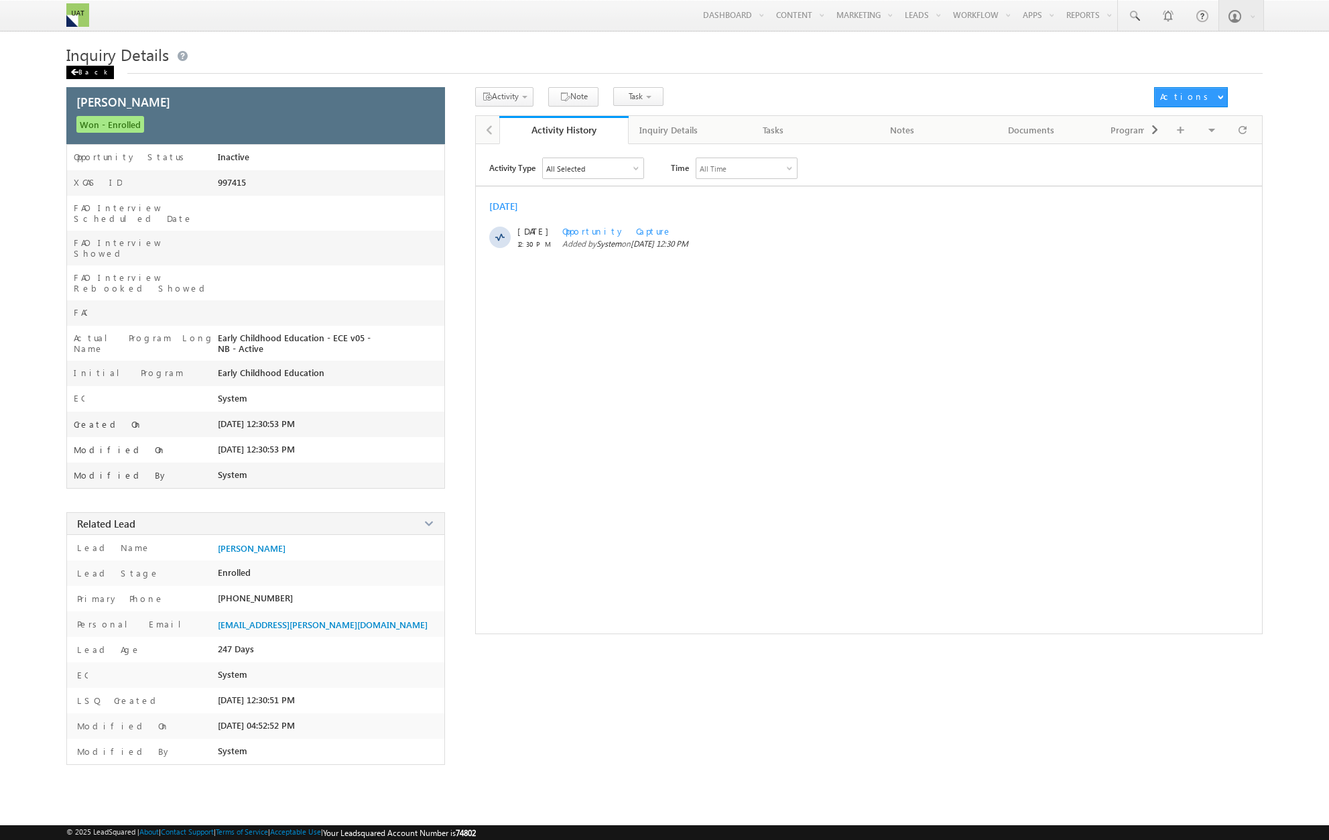
click at [93, 73] on div "Back" at bounding box center [90, 72] width 48 height 13
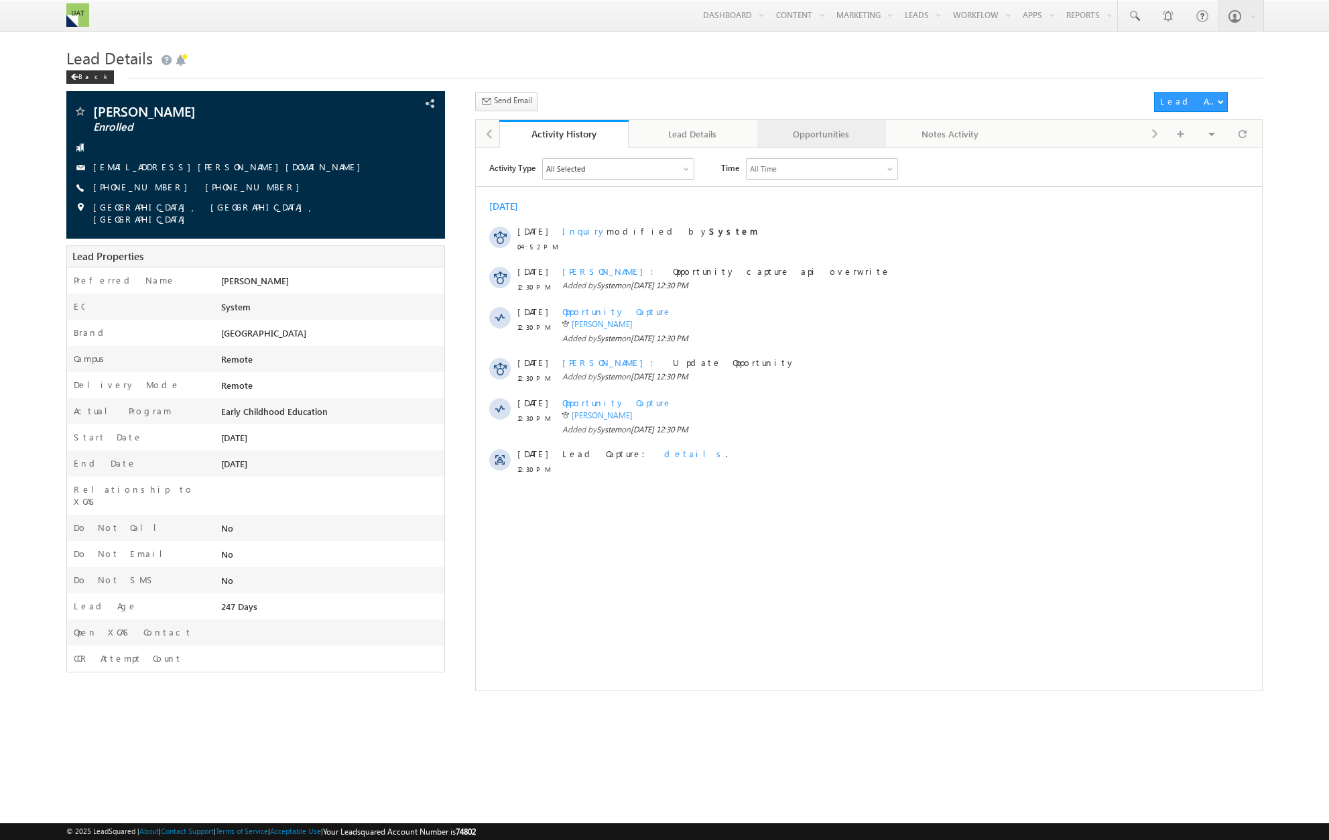
click at [813, 141] on div "Opportunities" at bounding box center [821, 134] width 106 height 16
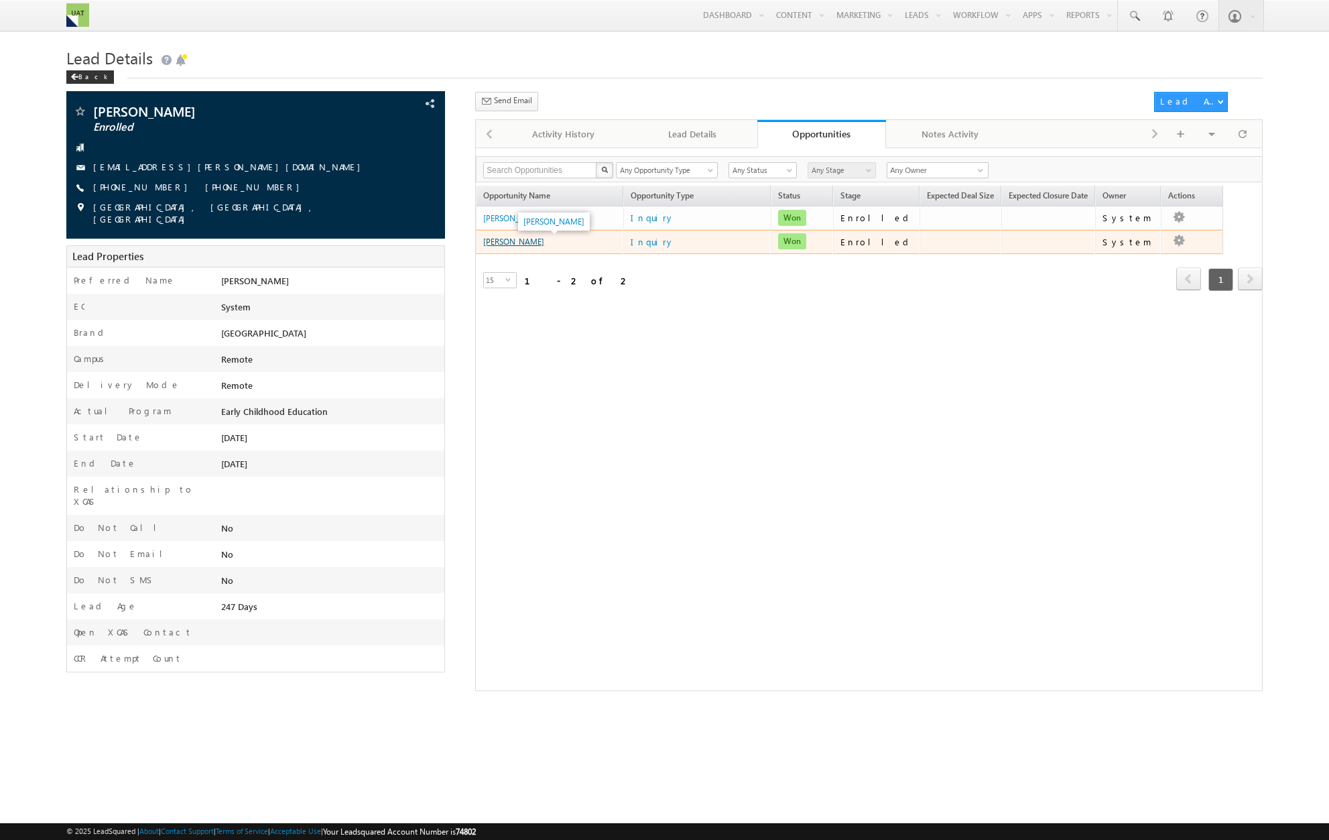
click at [523, 246] on link "[PERSON_NAME]" at bounding box center [513, 242] width 61 height 10
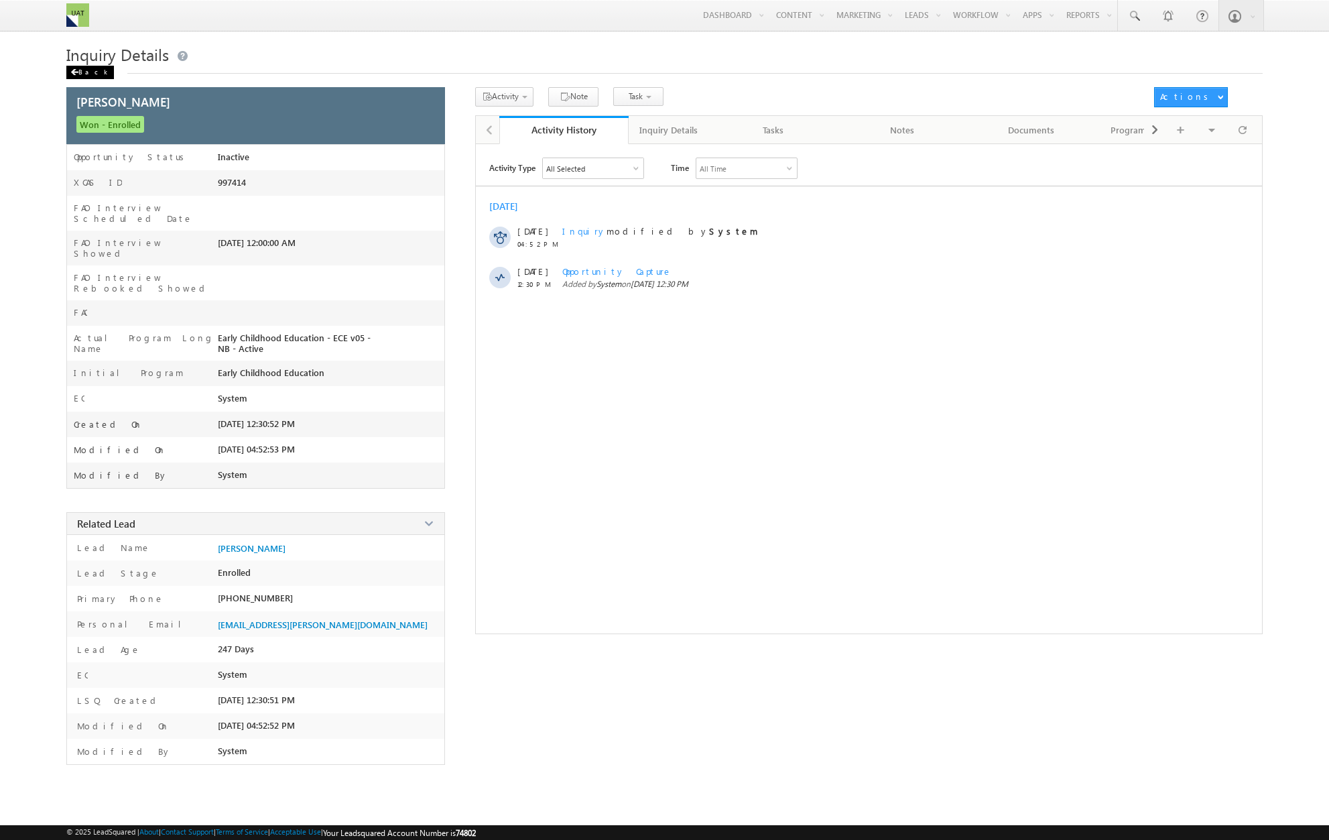
click at [78, 74] on div "Back" at bounding box center [90, 72] width 48 height 13
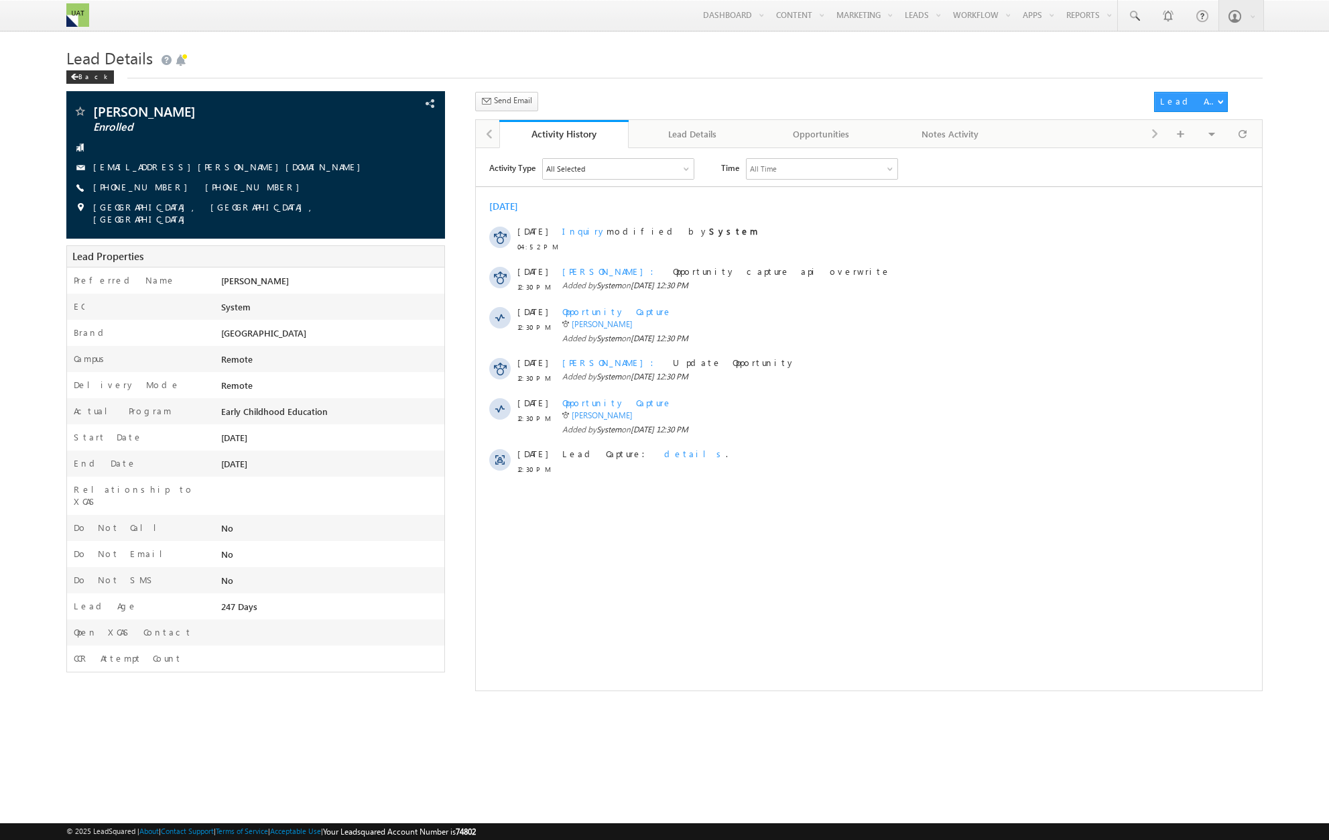
click at [616, 57] on h1 "Lead Details" at bounding box center [664, 57] width 1197 height 26
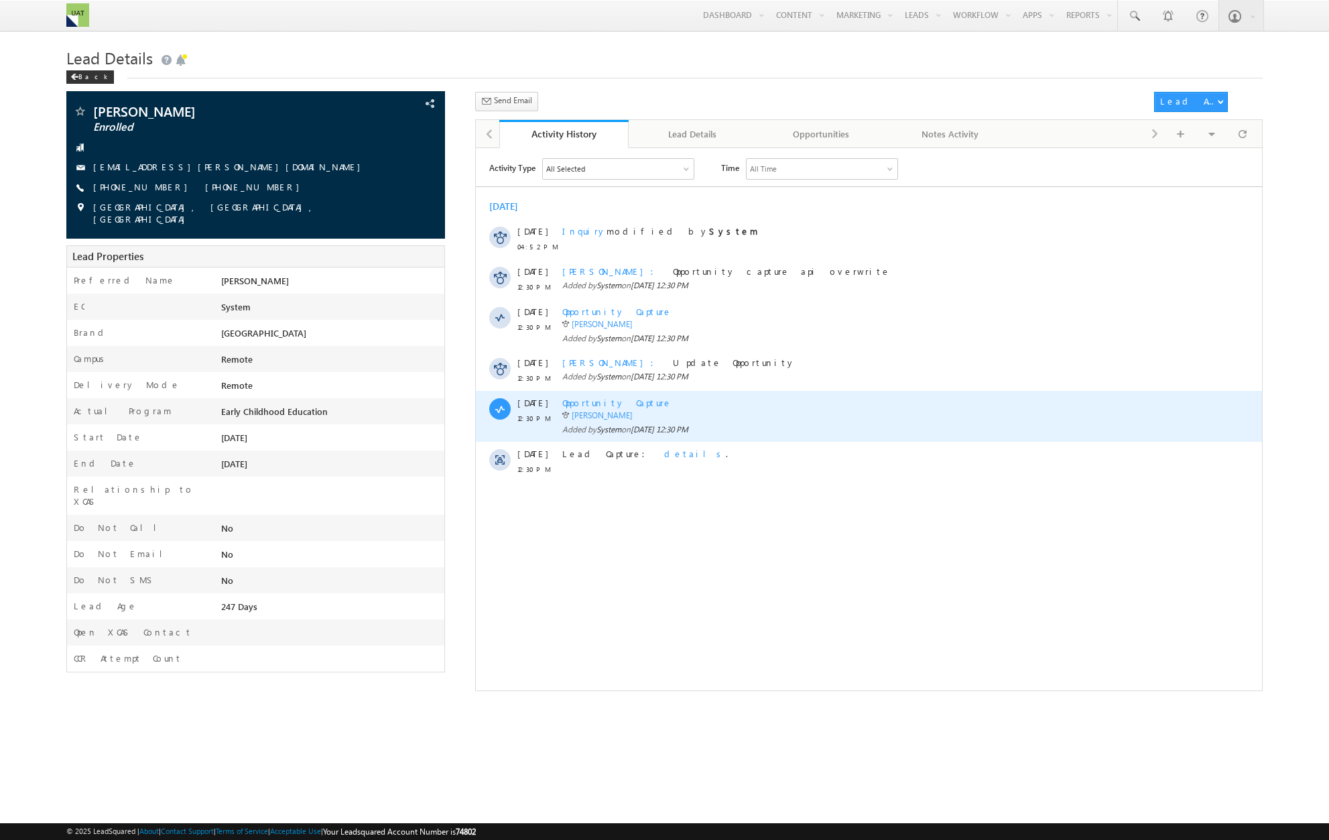
click at [595, 404] on span "Opportunity Capture" at bounding box center [617, 401] width 110 height 11
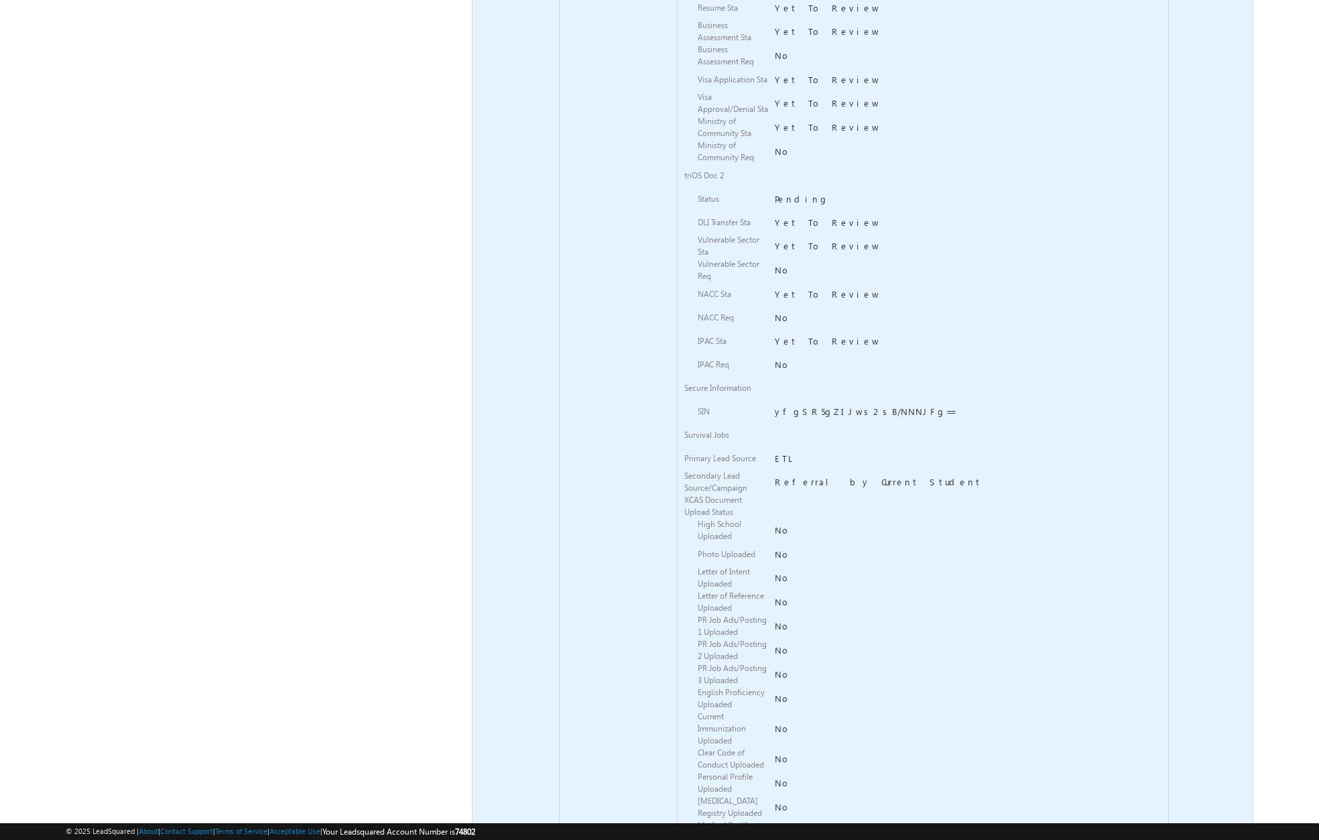
scroll to position [2816, 0]
